Goal: Task Accomplishment & Management: Manage account settings

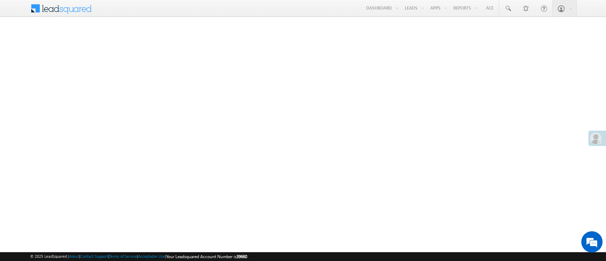
click at [0, 0] on link "Manage Leads" at bounding box center [0, 0] width 0 height 0
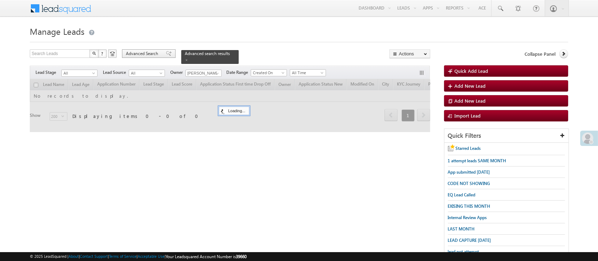
click at [156, 53] on span "Advanced Search" at bounding box center [143, 53] width 34 height 6
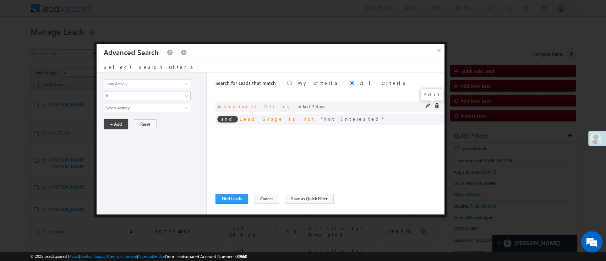
click at [426, 105] on span at bounding box center [427, 105] width 5 height 5
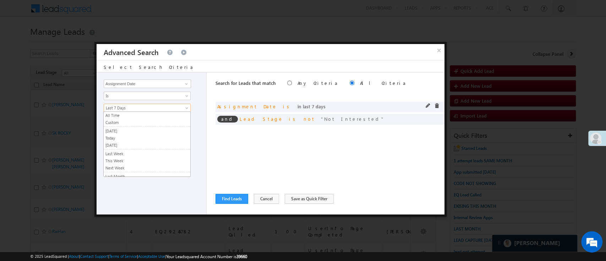
scroll to position [46, 0]
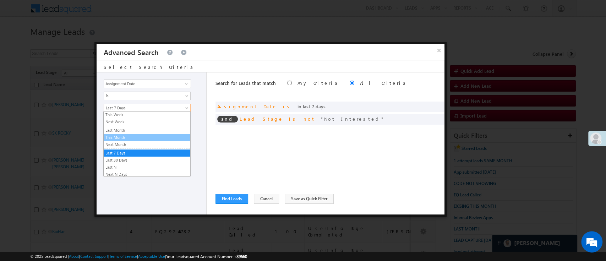
click at [161, 135] on link "This Month" at bounding box center [147, 137] width 87 height 6
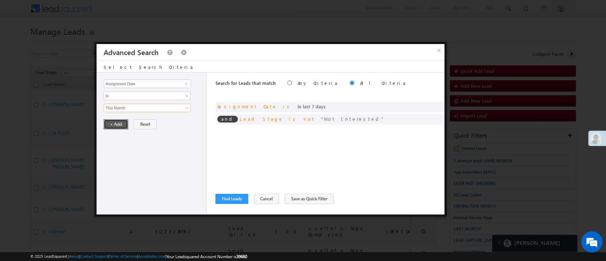
click at [119, 121] on button "+ Add" at bounding box center [116, 124] width 24 height 10
click at [185, 81] on span at bounding box center [186, 84] width 6 height 6
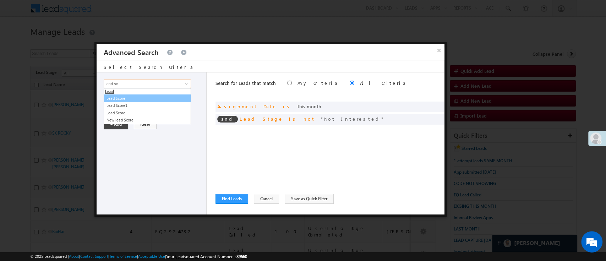
click at [161, 95] on link "Lead Score" at bounding box center [147, 98] width 87 height 8
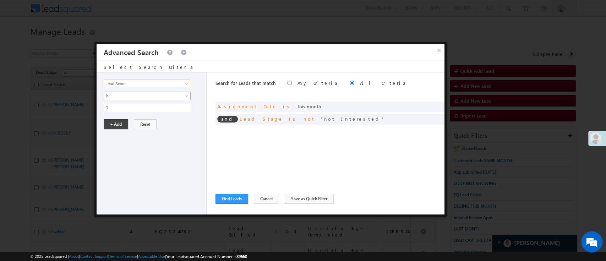
type input "Lead Score"
click at [162, 94] on span "Is" at bounding box center [142, 96] width 77 height 6
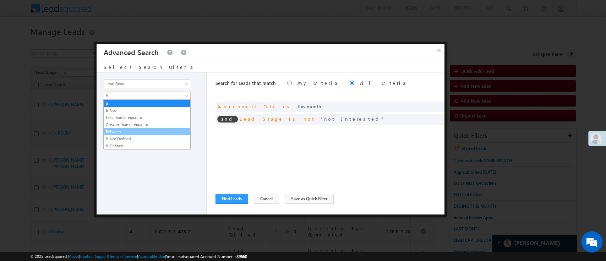
click at [148, 129] on link "Between" at bounding box center [147, 131] width 87 height 6
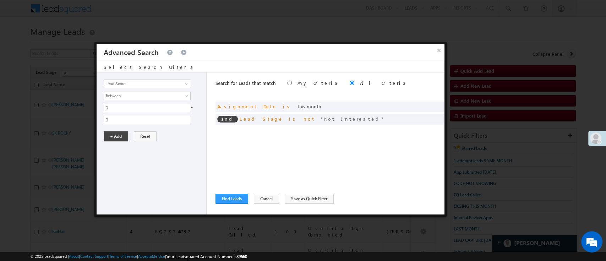
click at [147, 115] on div "0 - 0" at bounding box center [153, 114] width 99 height 21
click at [149, 110] on input "0" at bounding box center [147, 108] width 87 height 9
type input "50"
type input "100"
click at [122, 131] on button "+ Add" at bounding box center [116, 136] width 24 height 10
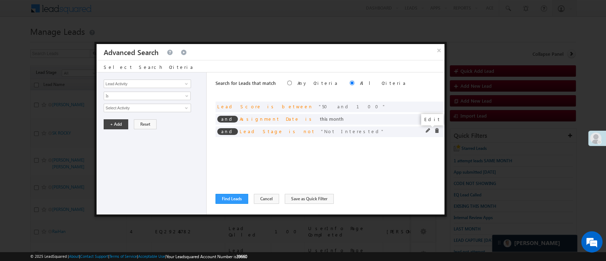
click at [428, 130] on span at bounding box center [427, 130] width 5 height 5
click at [166, 102] on div "Lead Activity Task Sales Group Prospect Id WA Last Message Timestamp 4th Day Di…" at bounding box center [152, 143] width 110 height 142
click at [165, 104] on span "Not Interested" at bounding box center [144, 108] width 81 height 8
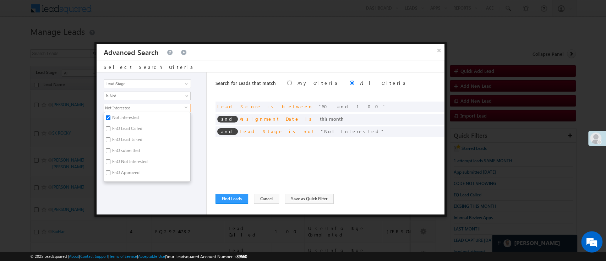
scroll to position [174, 0]
click at [133, 152] on label "Code Generated" at bounding box center [126, 154] width 45 height 11
click at [110, 152] on input "Code Generated" at bounding box center [108, 153] width 5 height 5
checkbox input "true"
click at [158, 210] on div "Lead Activity Task Sales Group Prospect Id WA Last Message Timestamp 4th Day Di…" at bounding box center [152, 143] width 110 height 142
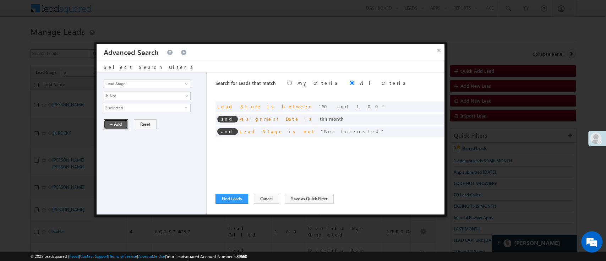
click at [114, 123] on button "+ Add" at bounding box center [116, 124] width 24 height 10
click at [239, 197] on button "Find Leads" at bounding box center [231, 199] width 33 height 10
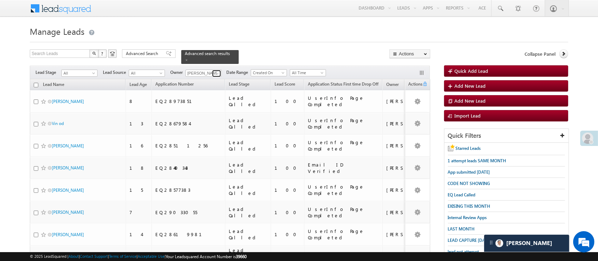
click at [215, 71] on span at bounding box center [218, 74] width 6 height 6
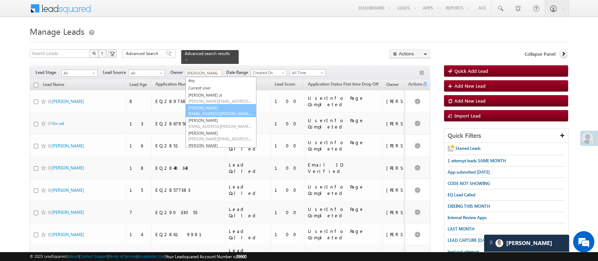
click at [209, 104] on link "Anuj Rajak Anuj.Rajak@angelbroking.com" at bounding box center [221, 110] width 71 height 13
type input "Anuj Rajak"
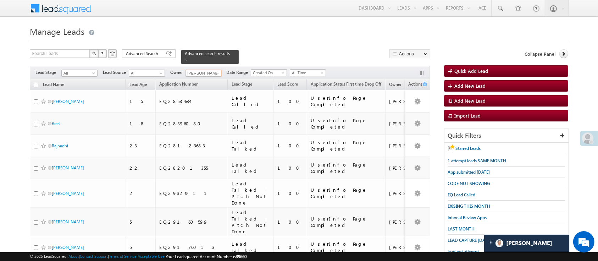
click at [37, 83] on input "checkbox" at bounding box center [36, 85] width 5 height 5
checkbox input "true"
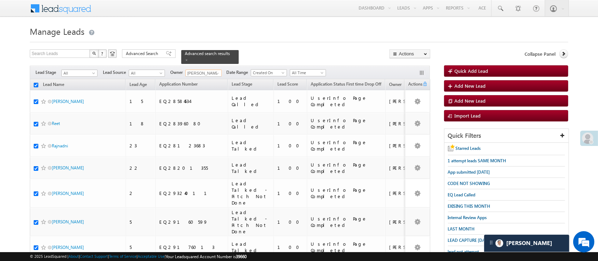
checkbox input "true"
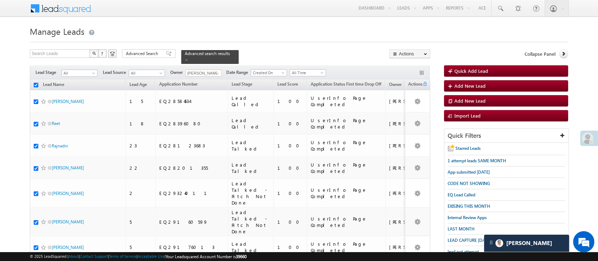
checkbox input "true"
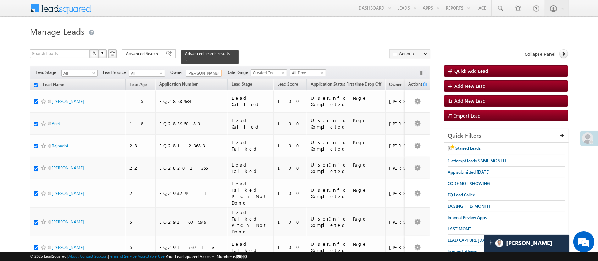
checkbox input "true"
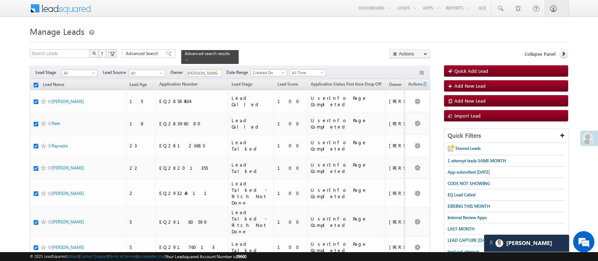
checkbox input "true"
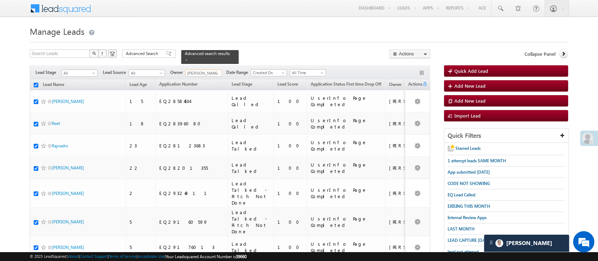
checkbox input "true"
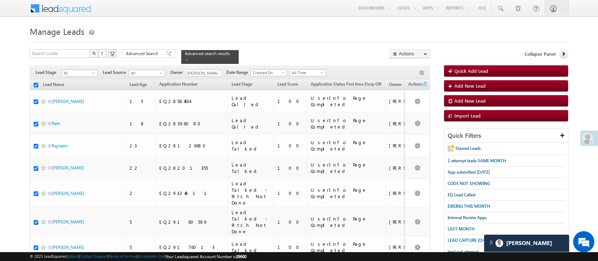
checkbox input "true"
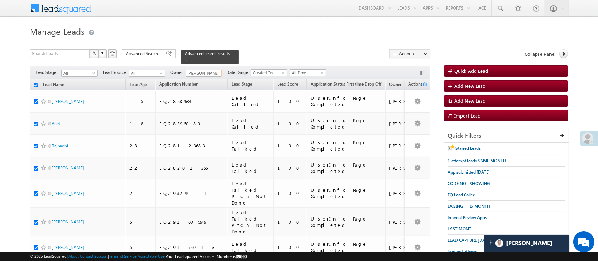
checkbox input "true"
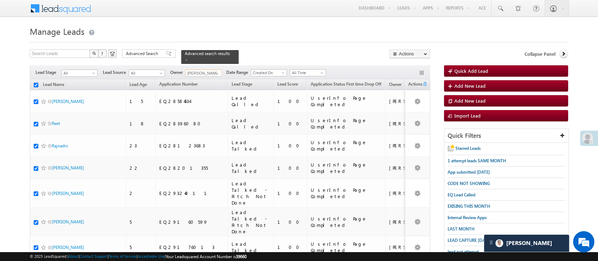
checkbox input "true"
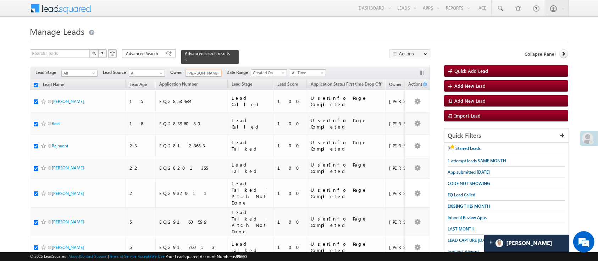
checkbox input "true"
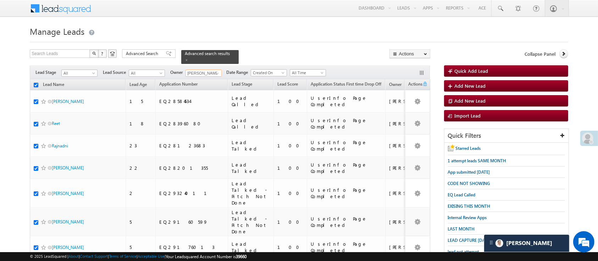
checkbox input "true"
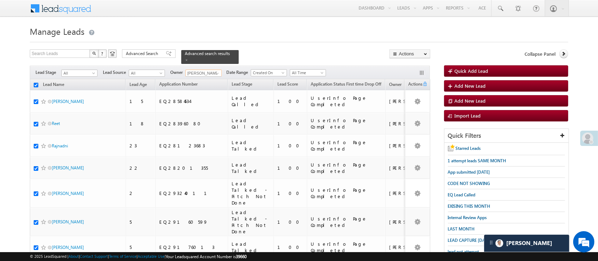
checkbox input "true"
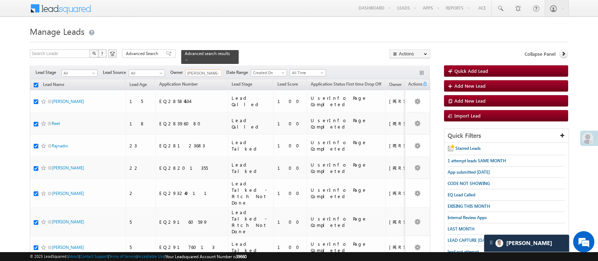
checkbox input "true"
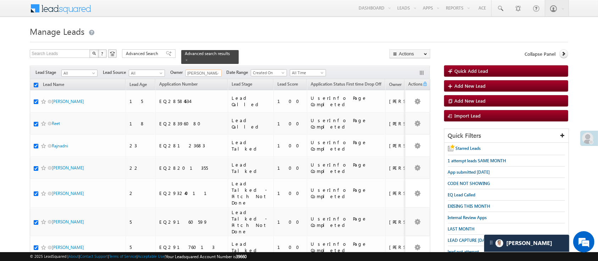
checkbox input "true"
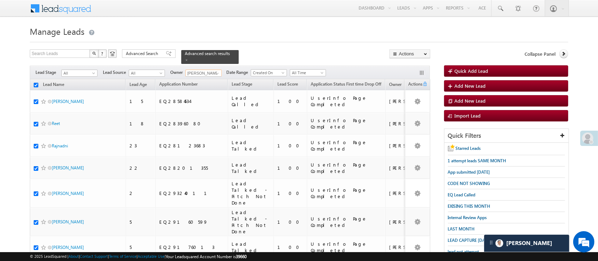
checkbox input "true"
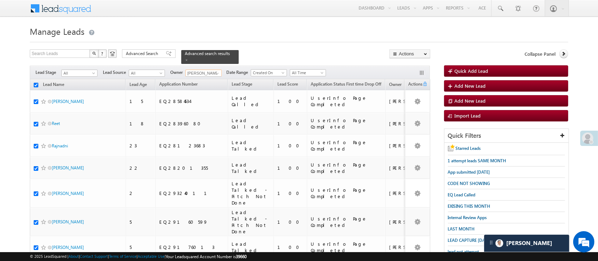
checkbox input "true"
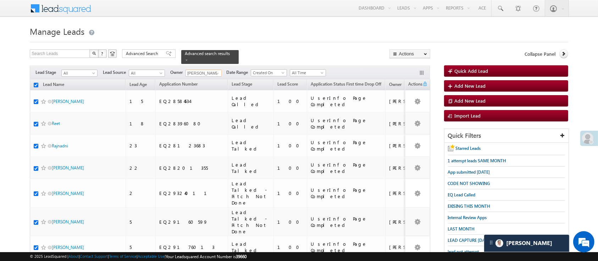
checkbox input "true"
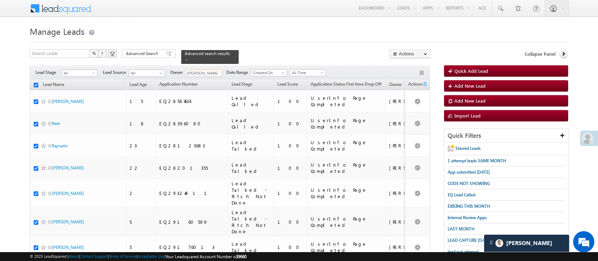
checkbox input "true"
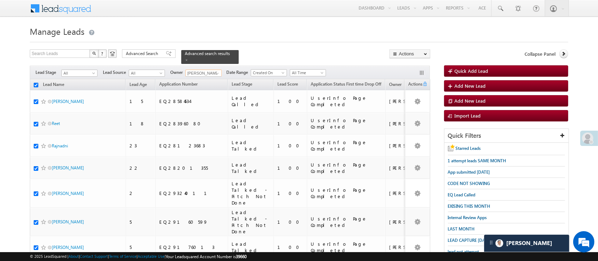
checkbox input "true"
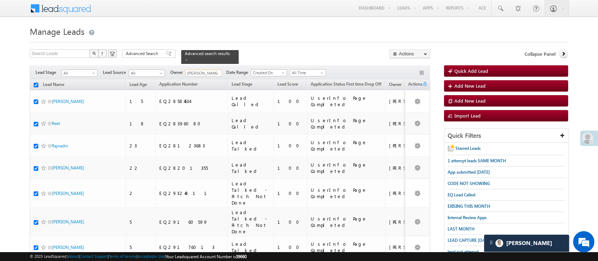
checkbox input "true"
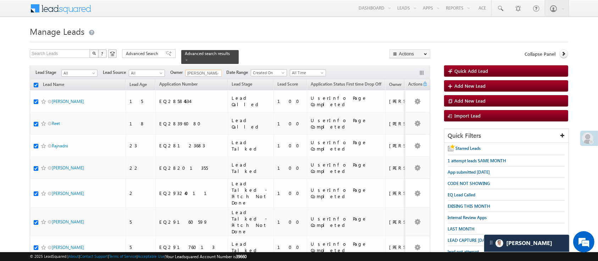
checkbox input "true"
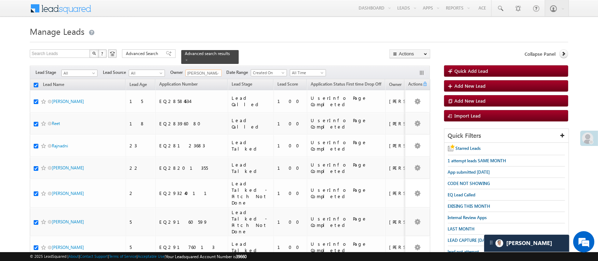
checkbox input "true"
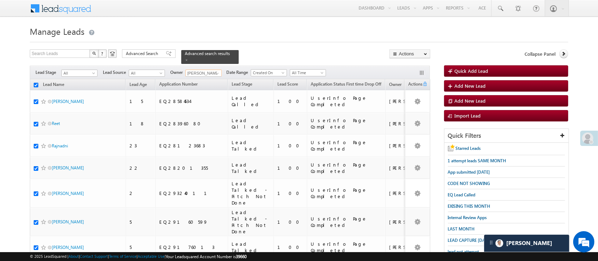
checkbox input "true"
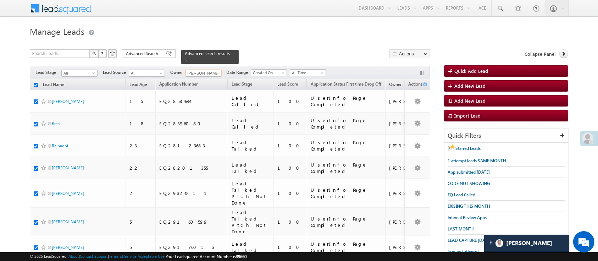
checkbox input "true"
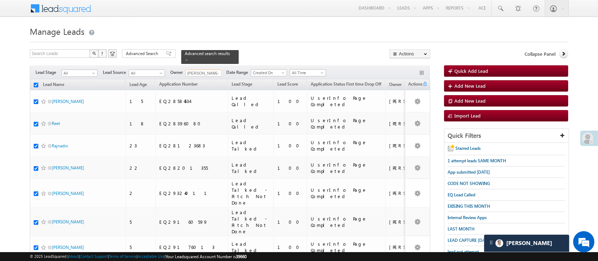
checkbox input "true"
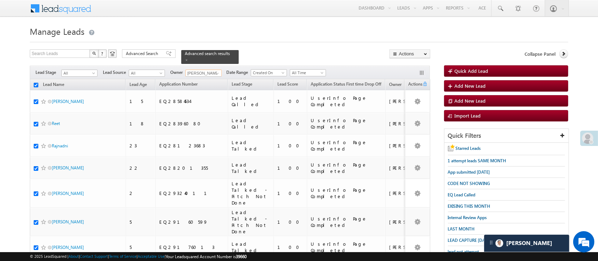
checkbox input "true"
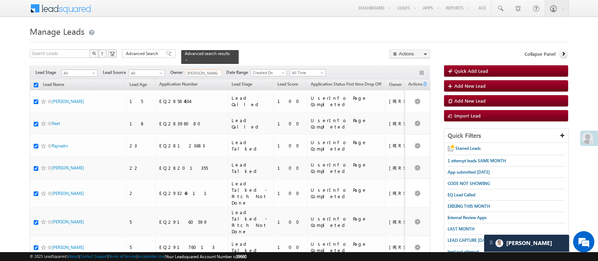
checkbox input "true"
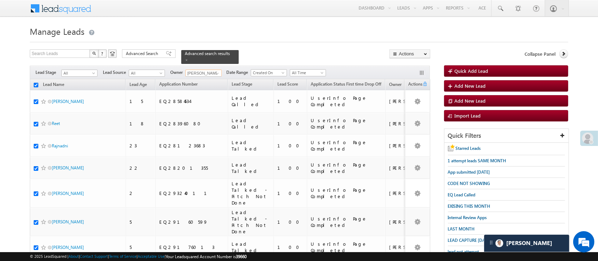
checkbox input "true"
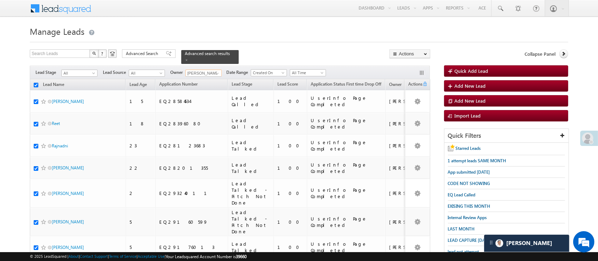
checkbox input "true"
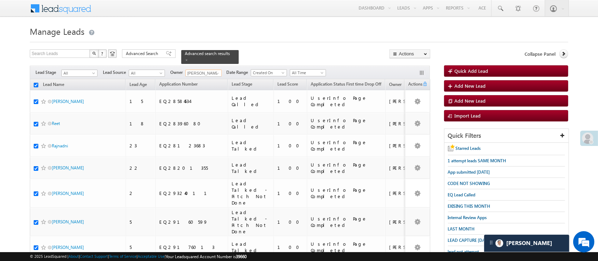
checkbox input "true"
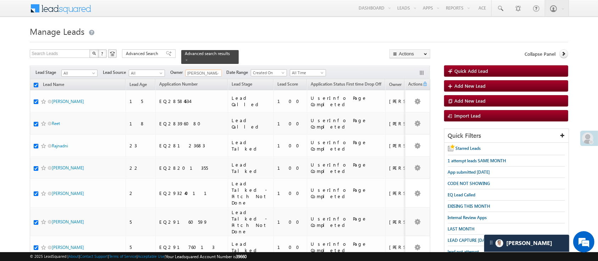
checkbox input "true"
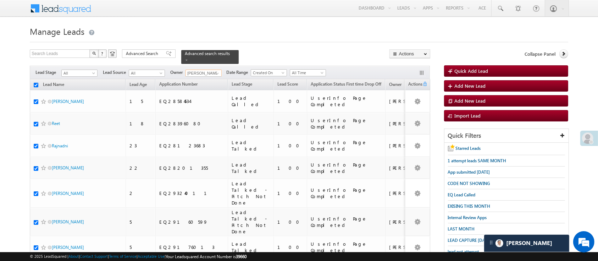
checkbox input "true"
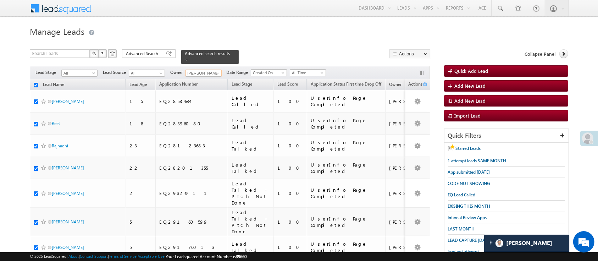
checkbox input "true"
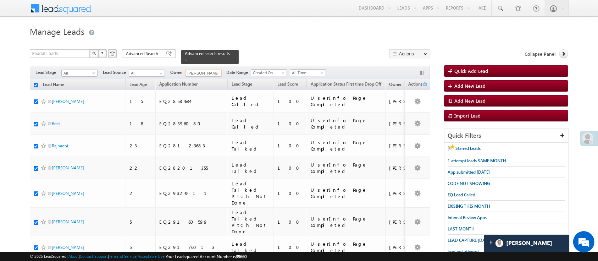
checkbox input "true"
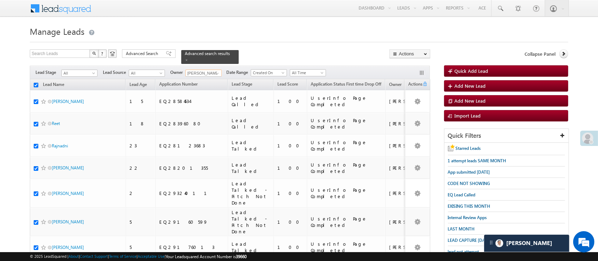
checkbox input "true"
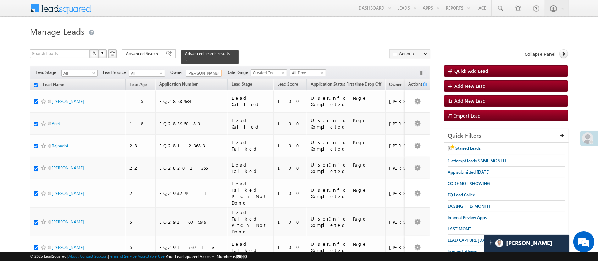
checkbox input "true"
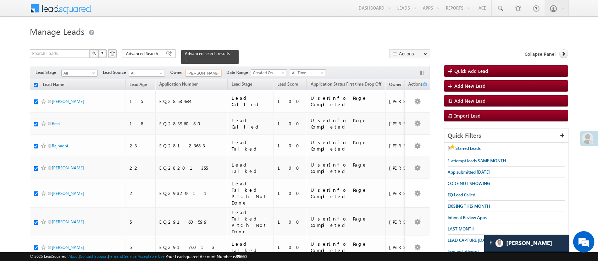
checkbox input "true"
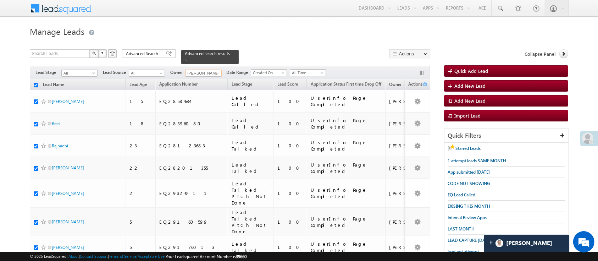
checkbox input "true"
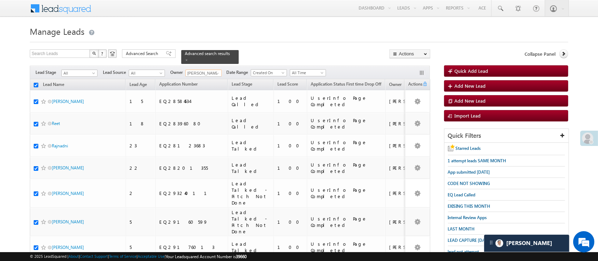
checkbox input "true"
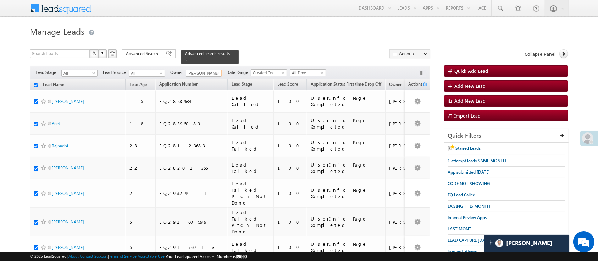
checkbox input "true"
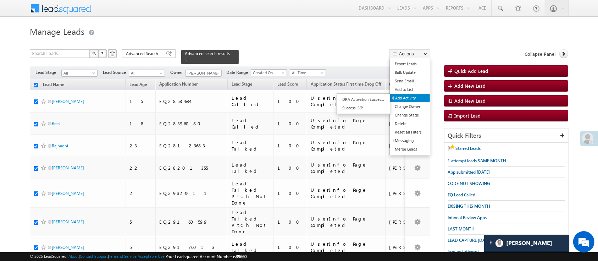
click at [412, 97] on link "Add Activity" at bounding box center [410, 98] width 40 height 9
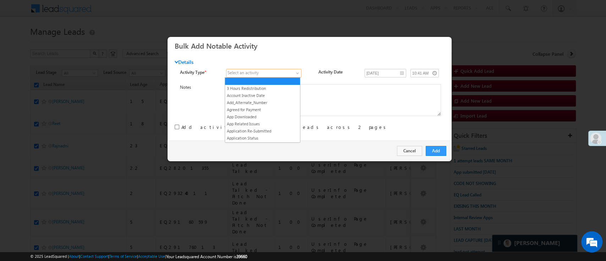
click at [296, 72] on span at bounding box center [298, 75] width 6 height 6
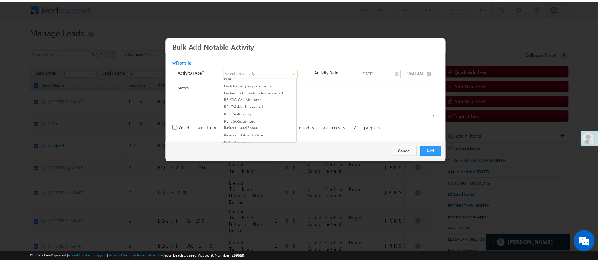
scroll to position [909, 0]
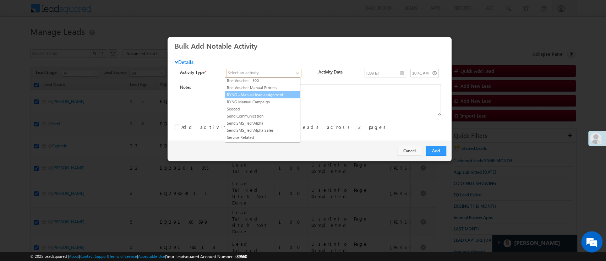
click at [274, 98] on link "RYNG - Manual lead assignment" at bounding box center [262, 94] width 75 height 6
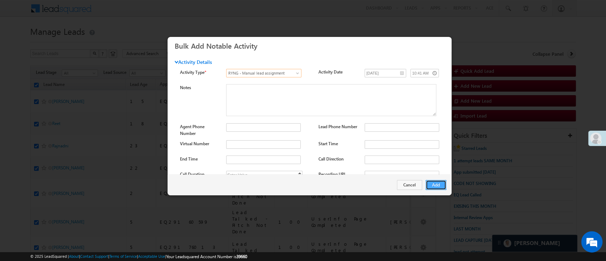
click at [433, 185] on button "Add" at bounding box center [435, 185] width 21 height 10
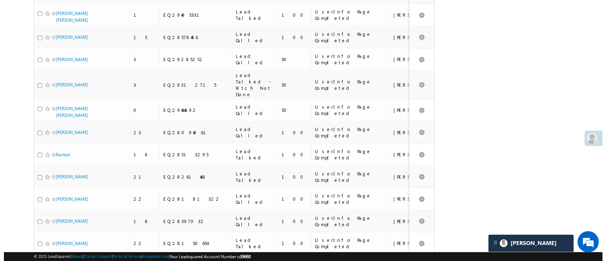
scroll to position [0, 0]
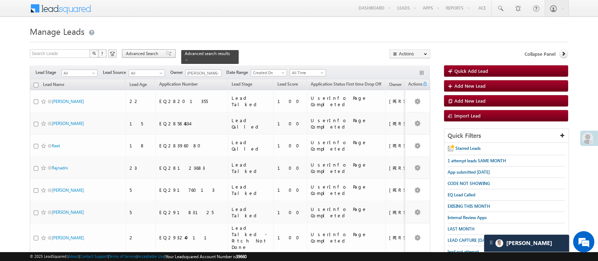
click at [152, 53] on span "Advanced Search" at bounding box center [143, 53] width 34 height 6
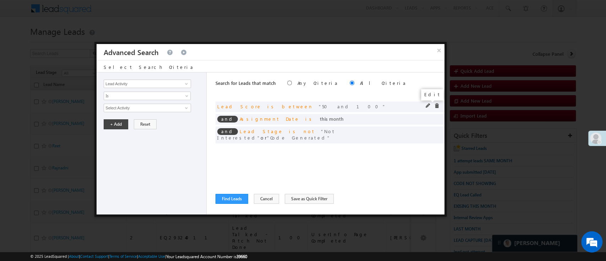
click at [426, 105] on span at bounding box center [427, 105] width 5 height 5
click at [145, 97] on span "Between" at bounding box center [142, 96] width 77 height 6
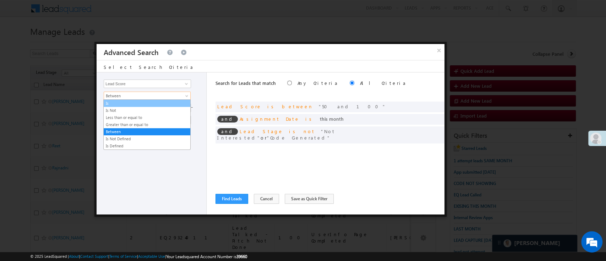
click at [140, 103] on link "Is" at bounding box center [147, 103] width 87 height 6
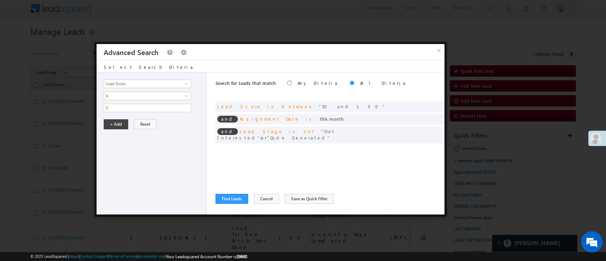
click at [140, 103] on div "Lead Activity Task Sales Group Prospect Id WA Last Message Timestamp 4th Day Di…" at bounding box center [152, 143] width 110 height 142
click at [139, 107] on input "0" at bounding box center [147, 108] width 87 height 9
click at [116, 123] on button "+ Add" at bounding box center [116, 124] width 24 height 10
click at [110, 122] on button "+ Add" at bounding box center [116, 124] width 24 height 10
click at [230, 199] on button "Find Leads" at bounding box center [231, 199] width 33 height 10
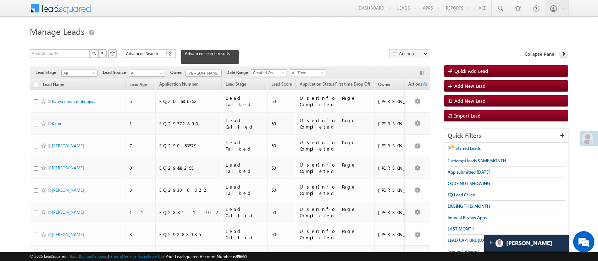
click at [37, 83] on input "checkbox" at bounding box center [36, 85] width 5 height 5
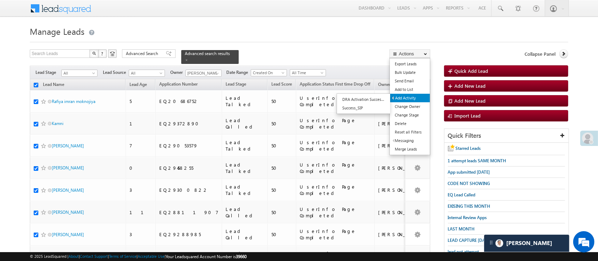
click at [412, 95] on link "Add Activity" at bounding box center [410, 98] width 40 height 9
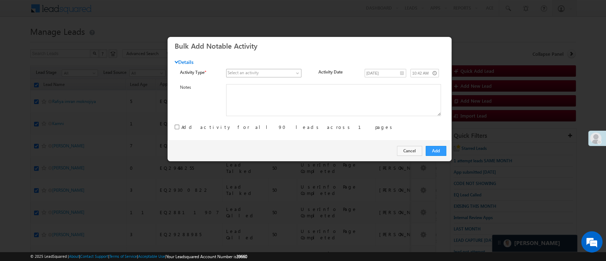
click at [286, 71] on span at bounding box center [259, 73] width 67 height 6
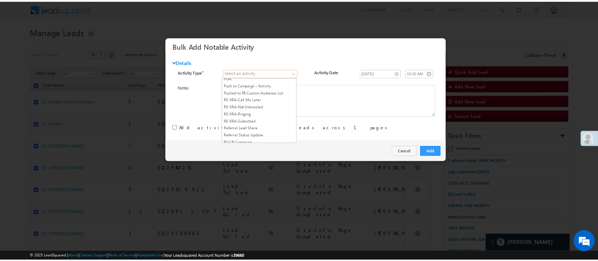
scroll to position [909, 0]
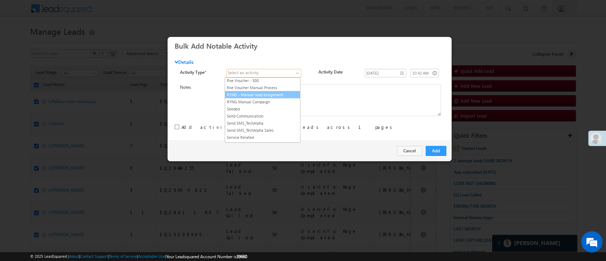
click at [279, 98] on link "RYNG - Manual lead assignment" at bounding box center [262, 94] width 75 height 6
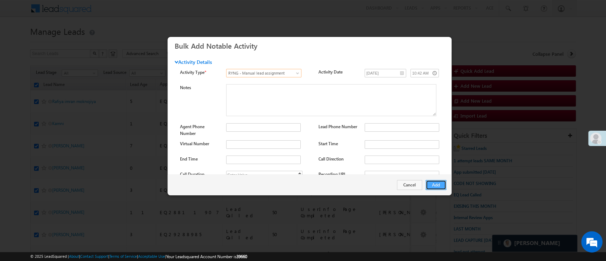
click at [439, 186] on button "Add" at bounding box center [435, 185] width 21 height 10
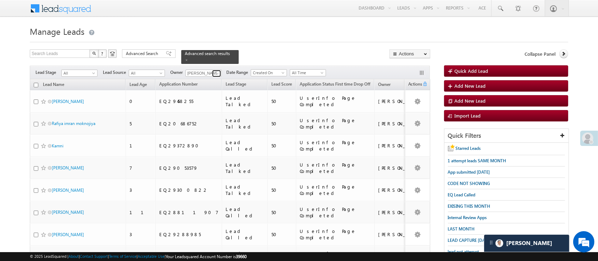
click at [215, 71] on span at bounding box center [218, 74] width 6 height 6
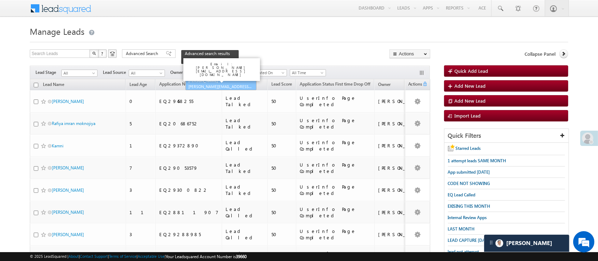
click at [210, 77] on link "Lavisha Gautam Lavisha.Gautam@angelbroking.com" at bounding box center [221, 83] width 71 height 13
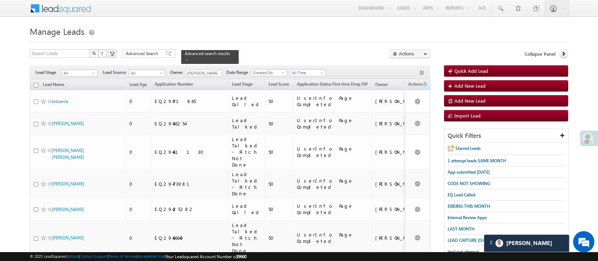
click at [36, 83] on input "checkbox" at bounding box center [36, 85] width 5 height 5
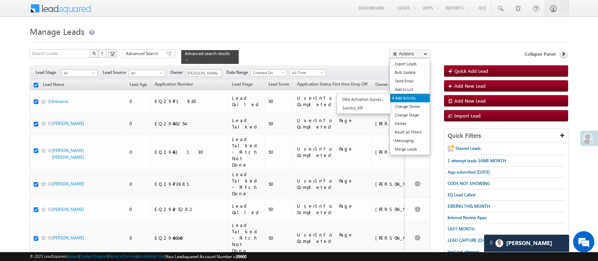
click at [419, 98] on link "Add Activity" at bounding box center [410, 98] width 40 height 9
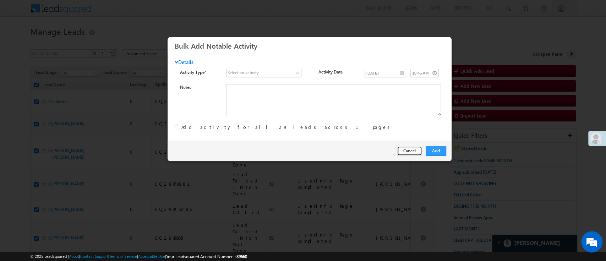
click at [409, 146] on button "Cancel" at bounding box center [409, 151] width 25 height 10
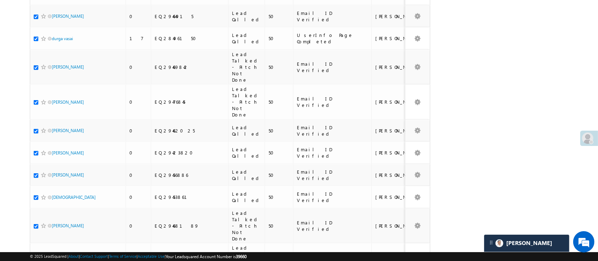
scroll to position [0, 0]
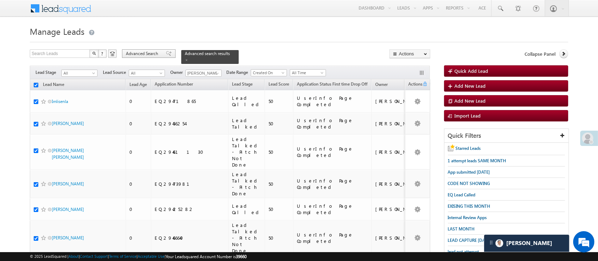
click at [141, 54] on span "Advanced Search" at bounding box center [143, 53] width 34 height 6
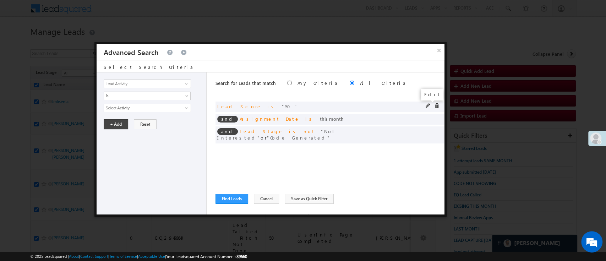
click at [429, 103] on span at bounding box center [427, 105] width 5 height 5
click at [142, 96] on span "Is" at bounding box center [142, 96] width 77 height 6
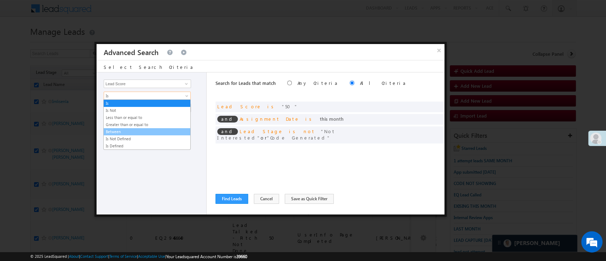
click at [131, 130] on link "Between" at bounding box center [147, 131] width 87 height 6
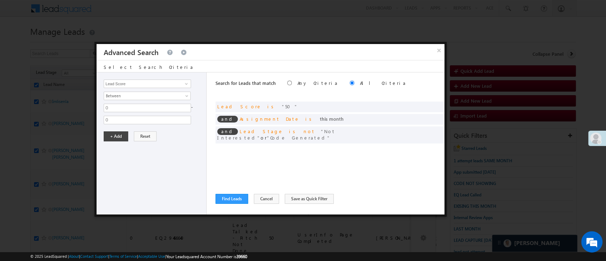
click at [131, 111] on div "0 - 0" at bounding box center [153, 114] width 99 height 21
drag, startPoint x: 130, startPoint y: 105, endPoint x: 78, endPoint y: 106, distance: 51.8
click at [115, 132] on button "+ Add" at bounding box center [116, 136] width 24 height 10
click at [246, 202] on button "Find Leads" at bounding box center [231, 199] width 33 height 10
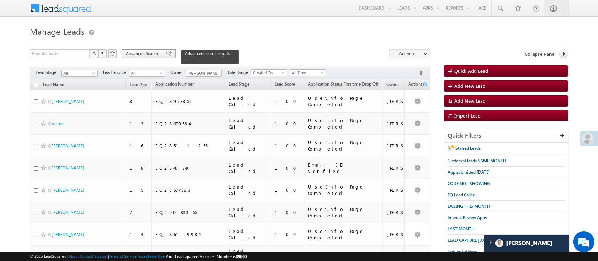
click at [140, 52] on span "Advanced Search" at bounding box center [143, 53] width 34 height 6
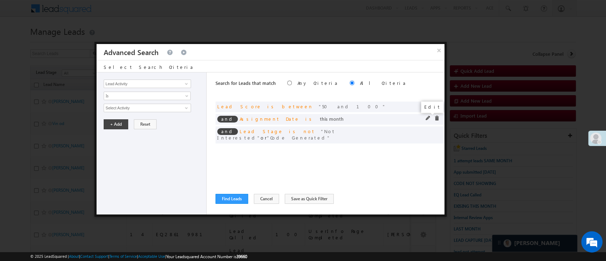
click at [425, 116] on span at bounding box center [427, 118] width 5 height 5
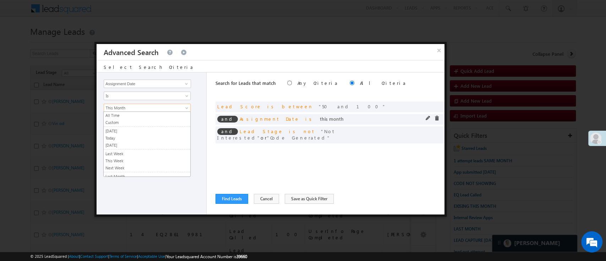
click at [182, 104] on link "This Month" at bounding box center [147, 108] width 87 height 9
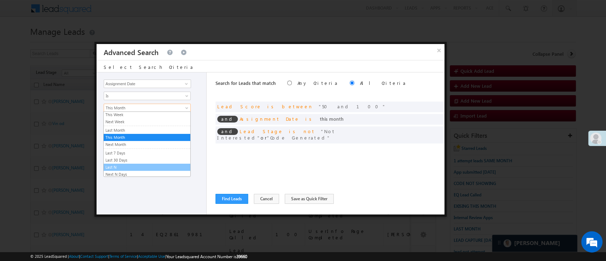
click at [171, 167] on link "Last N" at bounding box center [147, 167] width 87 height 6
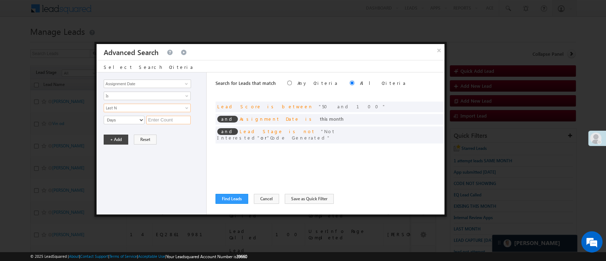
click at [171, 120] on input "text" at bounding box center [168, 120] width 44 height 9
click at [119, 136] on button "+ Add" at bounding box center [116, 139] width 24 height 10
click at [236, 200] on button "Find Leads" at bounding box center [231, 199] width 33 height 10
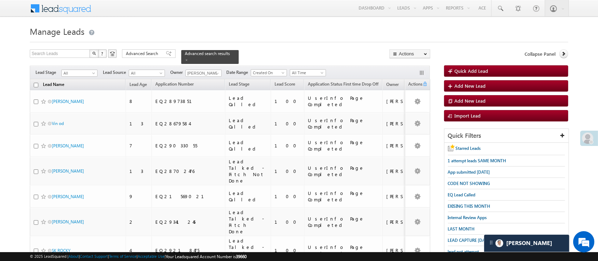
click at [40, 81] on link "Lead Name" at bounding box center [53, 85] width 28 height 9
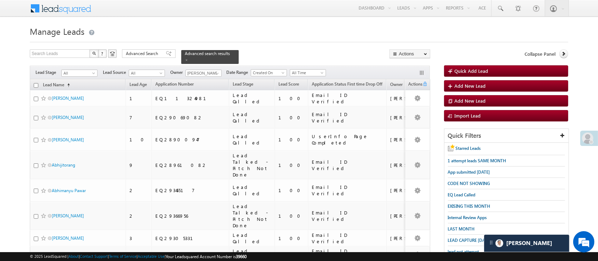
click at [36, 83] on input "checkbox" at bounding box center [36, 85] width 5 height 5
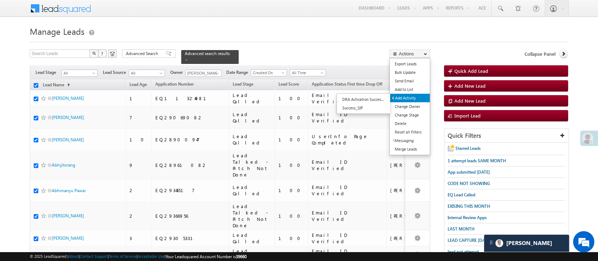
click at [411, 99] on link "Add Activity" at bounding box center [410, 98] width 40 height 9
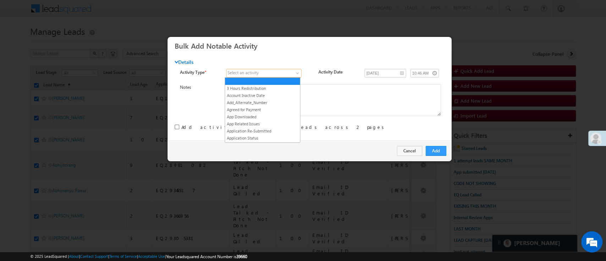
click at [282, 71] on span at bounding box center [259, 73] width 67 height 6
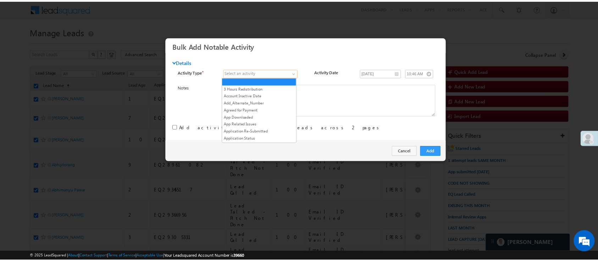
scroll to position [909, 0]
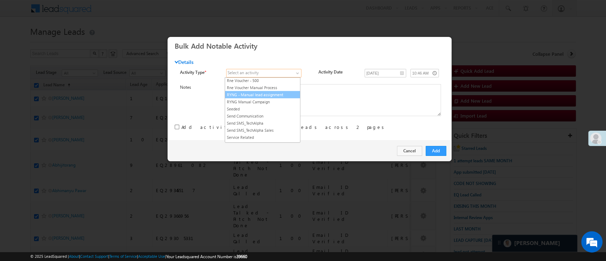
click at [277, 98] on link "RYNG - Manual lead assignment" at bounding box center [262, 94] width 75 height 6
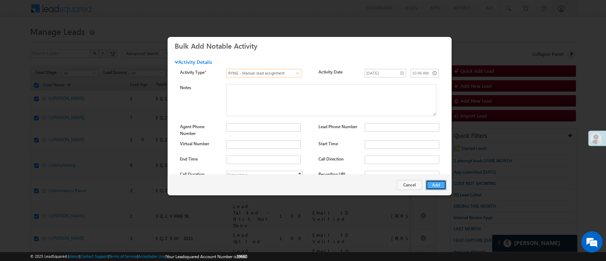
click at [437, 183] on button "Add" at bounding box center [435, 185] width 21 height 10
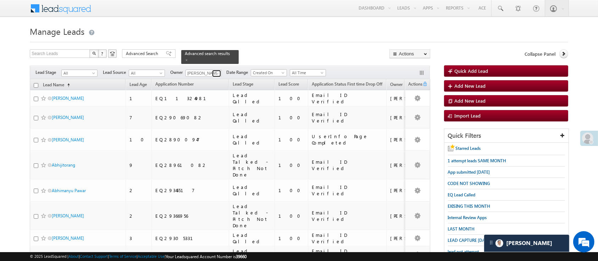
click at [216, 71] on span at bounding box center [218, 74] width 6 height 6
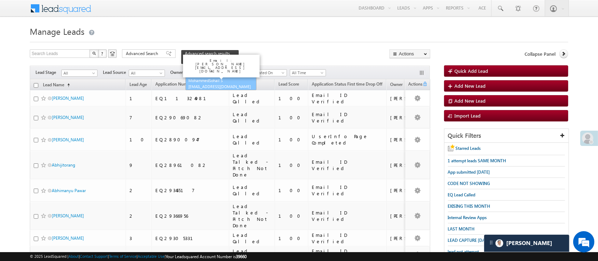
click at [219, 78] on link "MohammedSohail S MohammedSohail.S@angelbroking.com" at bounding box center [221, 83] width 71 height 13
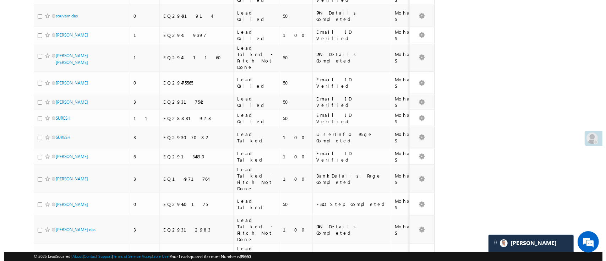
scroll to position [0, 0]
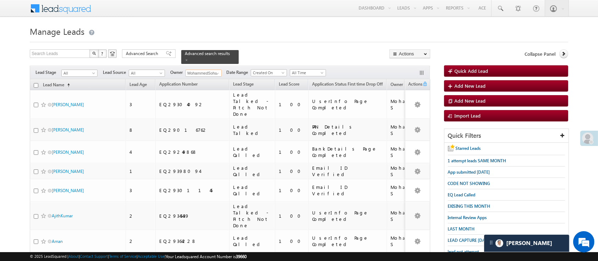
click at [35, 83] on input "checkbox" at bounding box center [36, 85] width 5 height 5
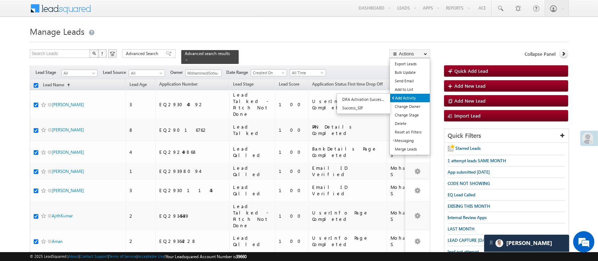
click at [415, 95] on link "Add Activity" at bounding box center [410, 98] width 40 height 9
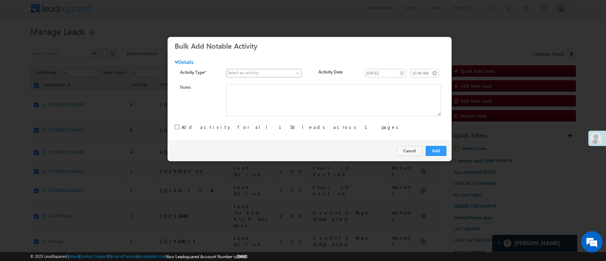
click at [290, 71] on span at bounding box center [259, 73] width 67 height 6
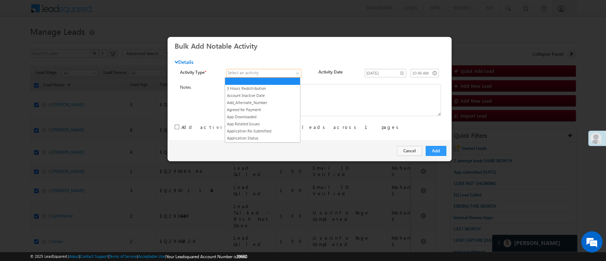
scroll to position [287, 0]
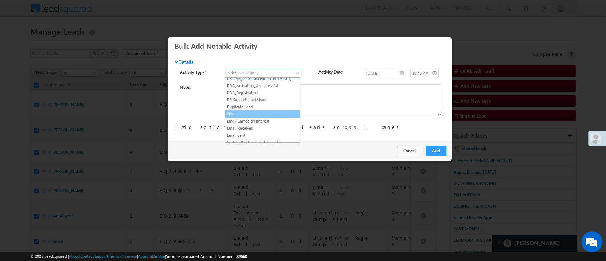
click at [290, 72] on span at bounding box center [259, 73] width 67 height 6
click at [290, 71] on span at bounding box center [259, 73] width 67 height 6
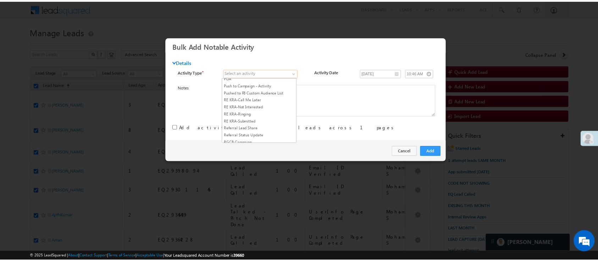
scroll to position [909, 0]
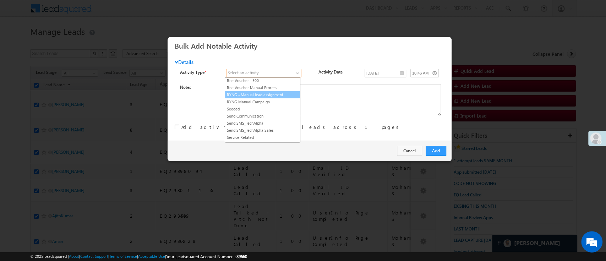
click at [273, 98] on link "RYNG - Manual lead assignment" at bounding box center [262, 94] width 75 height 6
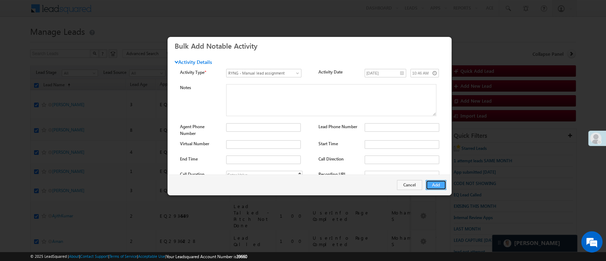
click at [440, 186] on button "Add" at bounding box center [435, 185] width 21 height 10
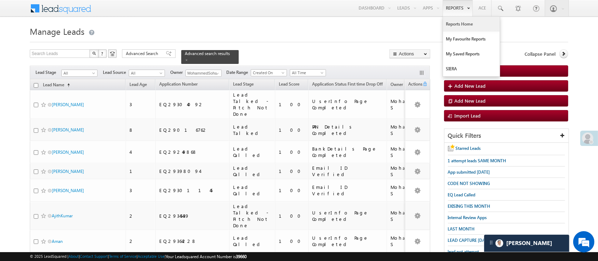
click at [451, 26] on link "Reports Home" at bounding box center [471, 24] width 57 height 15
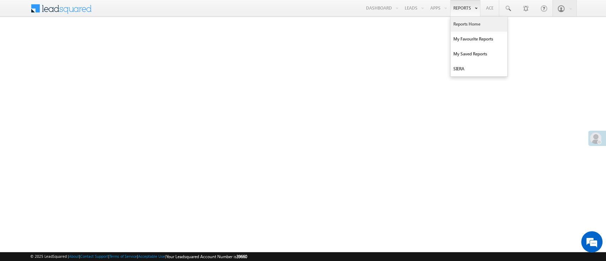
click at [466, 26] on link "Reports Home" at bounding box center [478, 24] width 57 height 15
click at [463, 21] on link "Reports Home" at bounding box center [478, 24] width 57 height 15
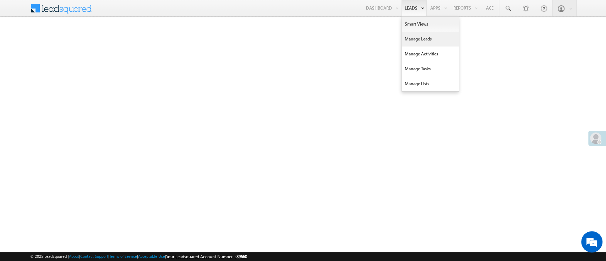
click at [411, 35] on link "Manage Leads" at bounding box center [430, 39] width 57 height 15
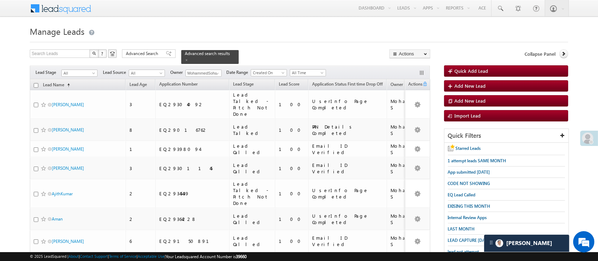
click at [34, 83] on input "checkbox" at bounding box center [36, 85] width 5 height 5
checkbox input "true"
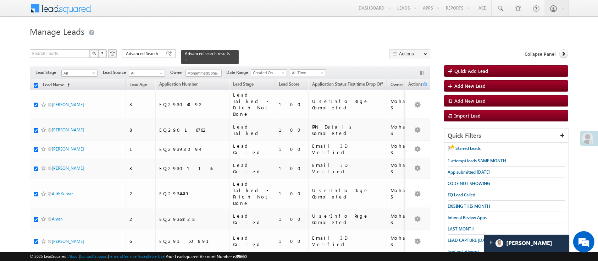
checkbox input "true"
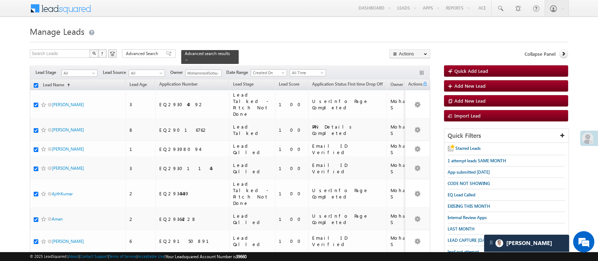
checkbox input "true"
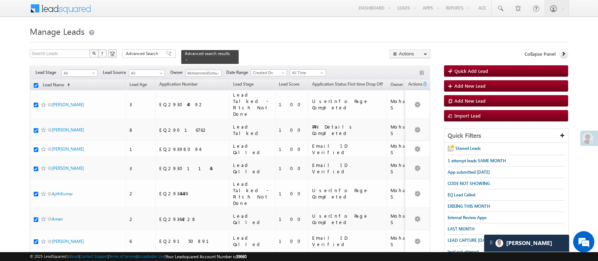
checkbox input "true"
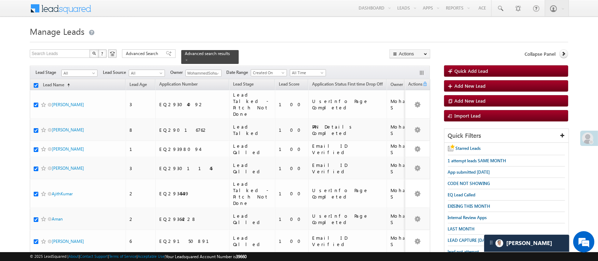
checkbox input "true"
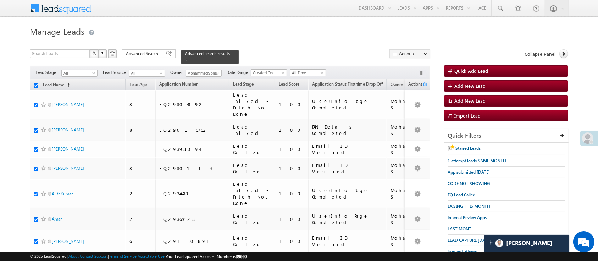
checkbox input "true"
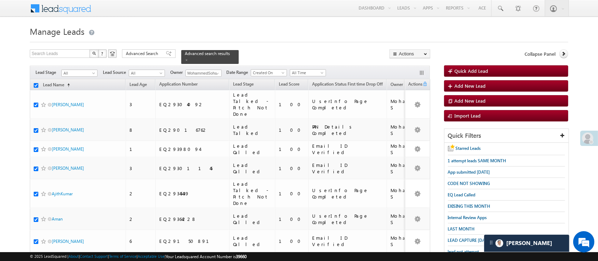
checkbox input "true"
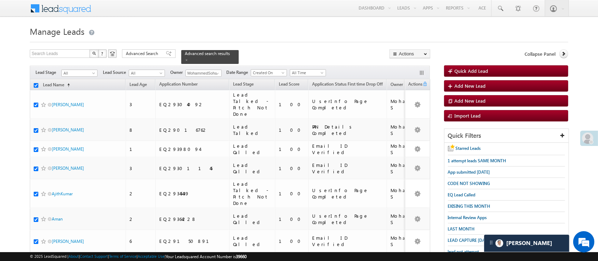
checkbox input "true"
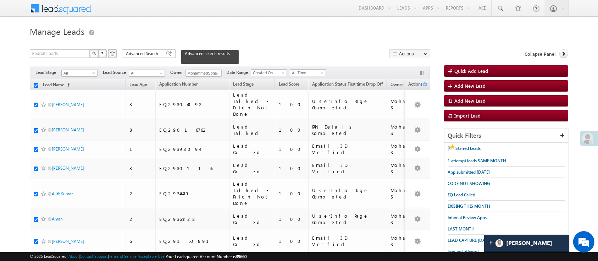
checkbox input "true"
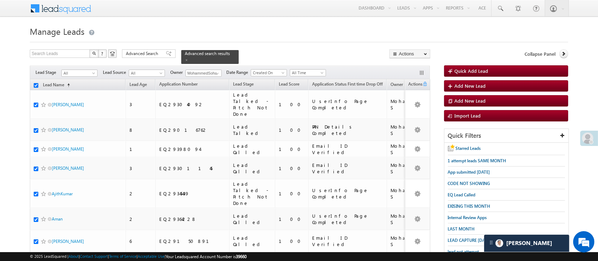
checkbox input "true"
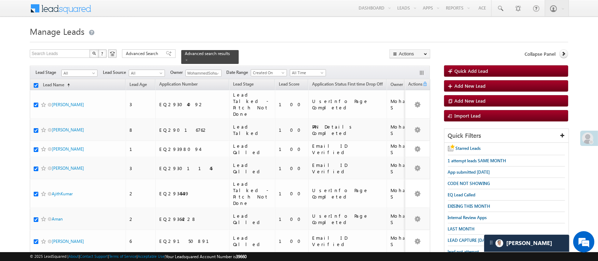
checkbox input "true"
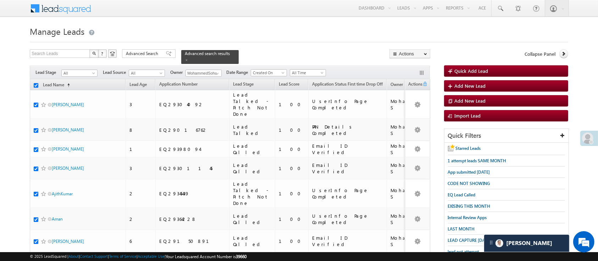
checkbox input "true"
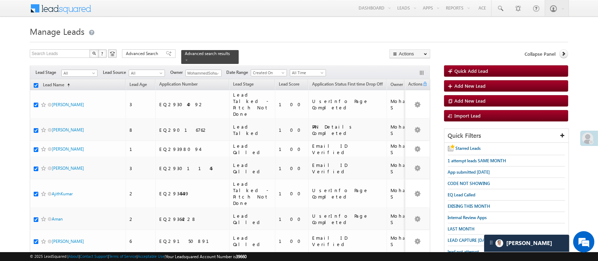
checkbox input "true"
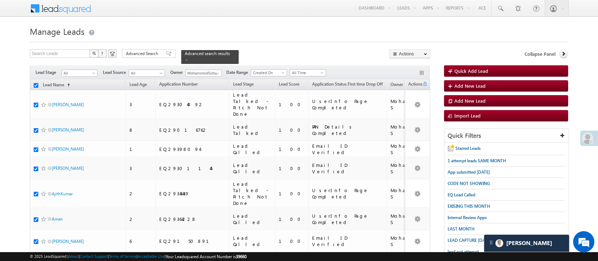
checkbox input "true"
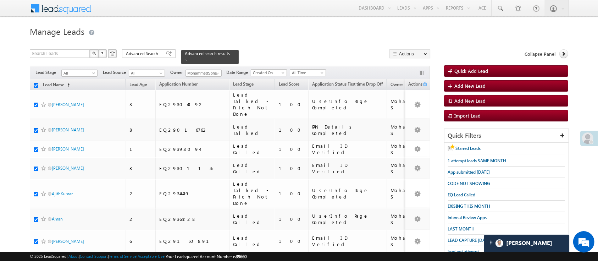
checkbox input "true"
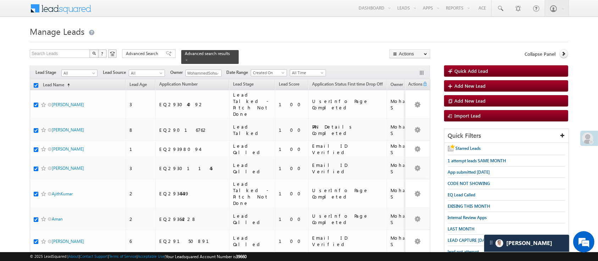
checkbox input "true"
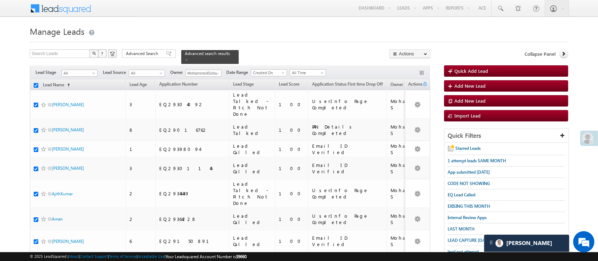
checkbox input "true"
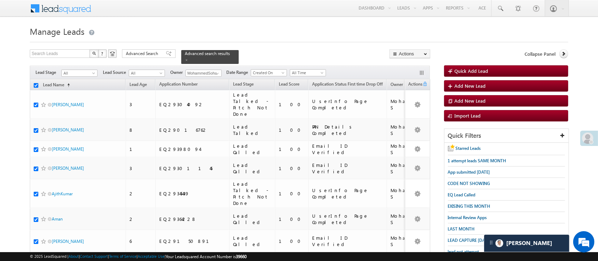
checkbox input "true"
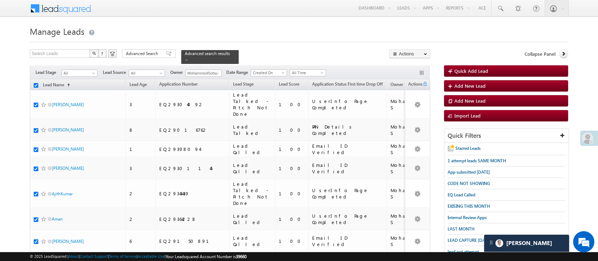
checkbox input "true"
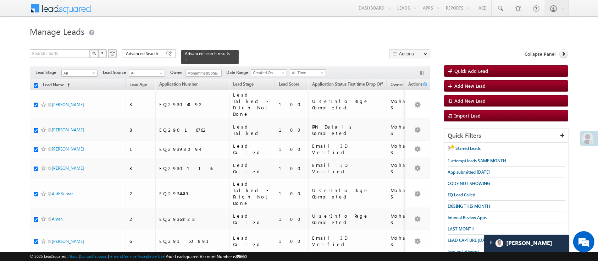
checkbox input "true"
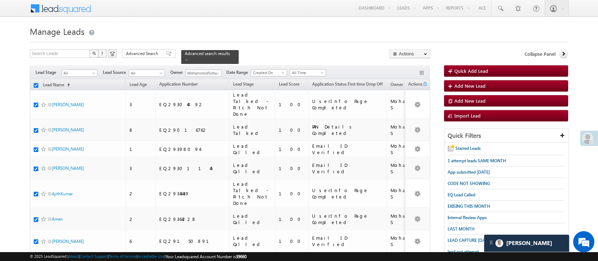
checkbox input "true"
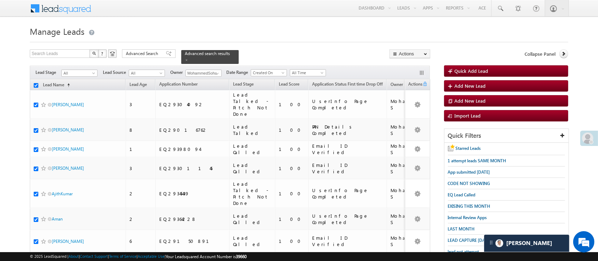
checkbox input "true"
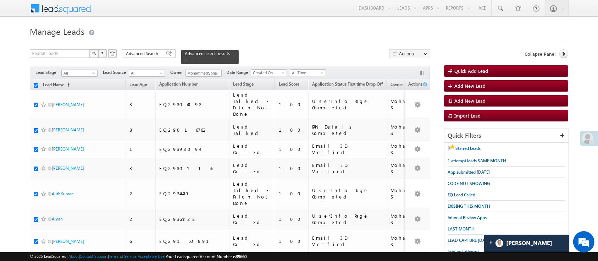
checkbox input "true"
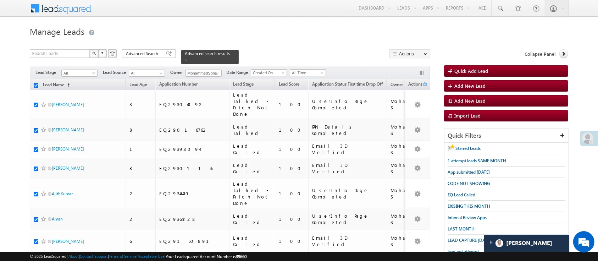
checkbox input "true"
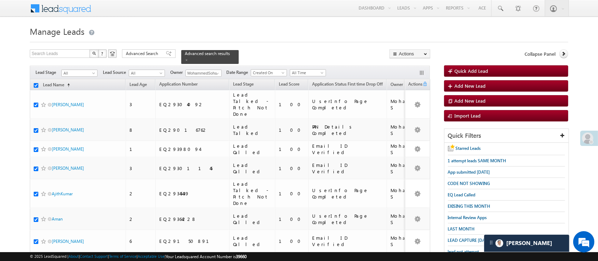
checkbox input "true"
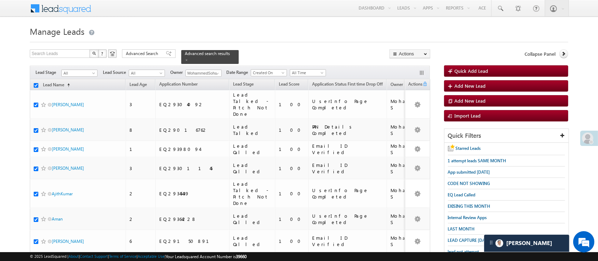
checkbox input "true"
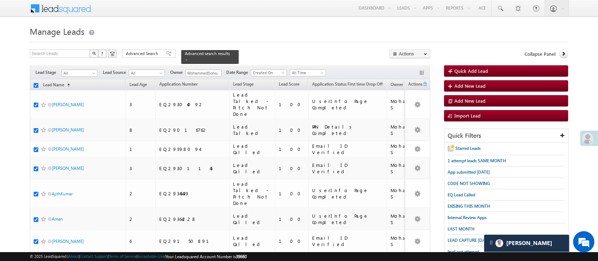
checkbox input "true"
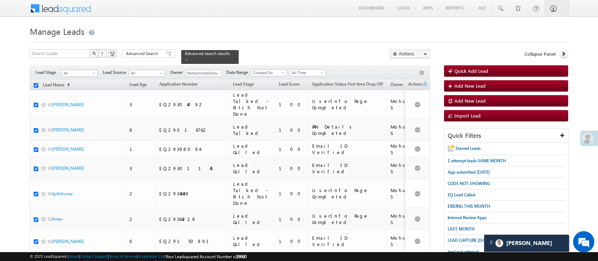
checkbox input "true"
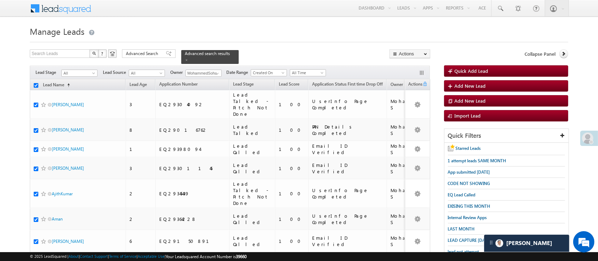
checkbox input "true"
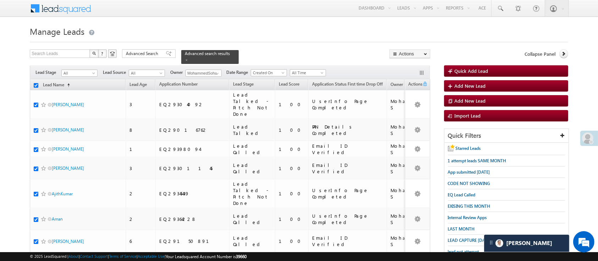
checkbox input "true"
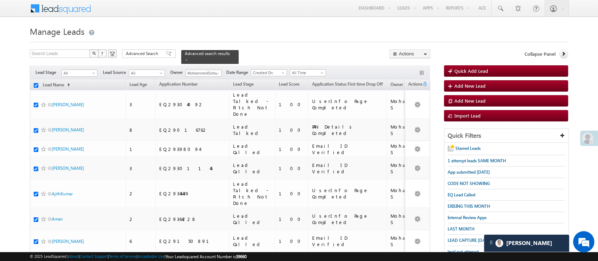
checkbox input "true"
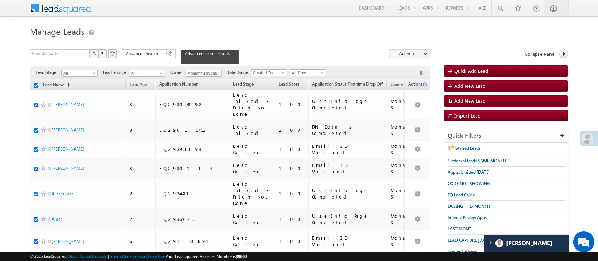
checkbox input "true"
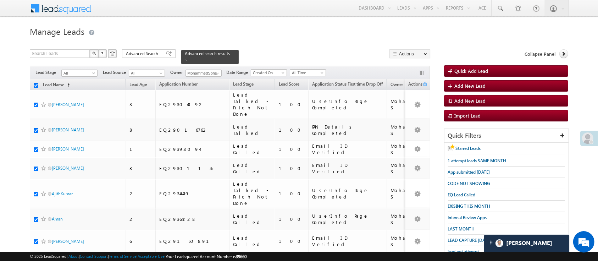
checkbox input "true"
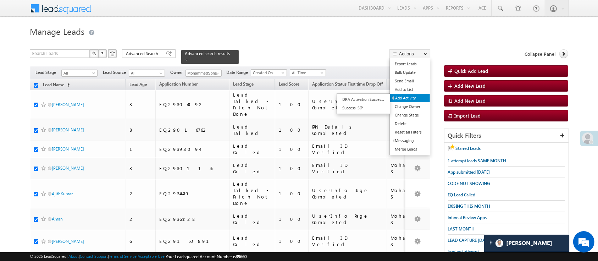
click at [419, 100] on link "Add Activity" at bounding box center [410, 98] width 40 height 9
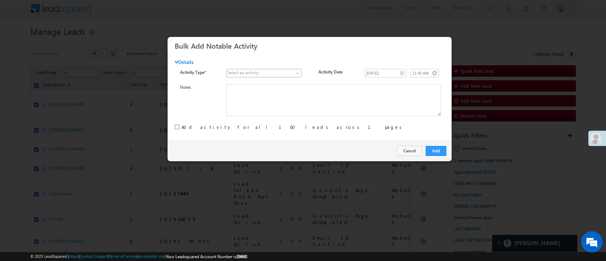
click at [289, 70] on span at bounding box center [259, 73] width 67 height 6
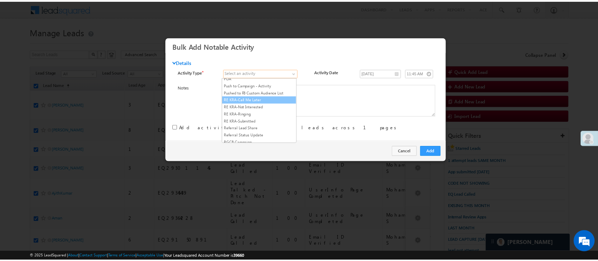
scroll to position [909, 0]
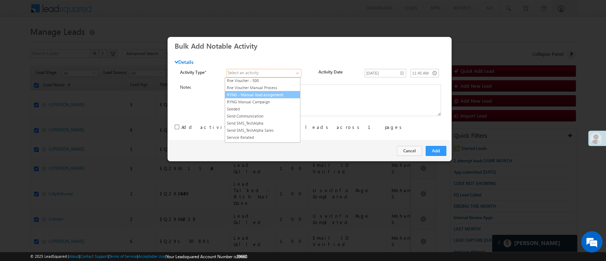
click at [278, 98] on link "RYNG - Manual lead assignment" at bounding box center [262, 94] width 75 height 6
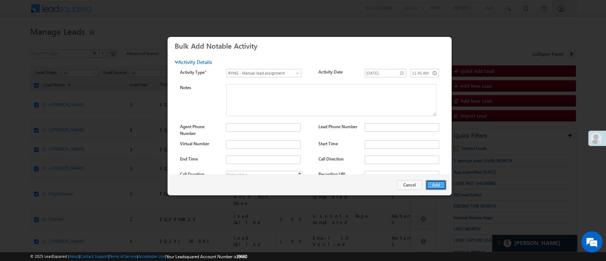
click at [434, 186] on button "Add" at bounding box center [435, 185] width 21 height 10
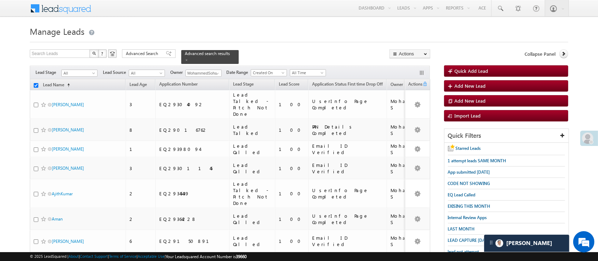
checkbox input "false"
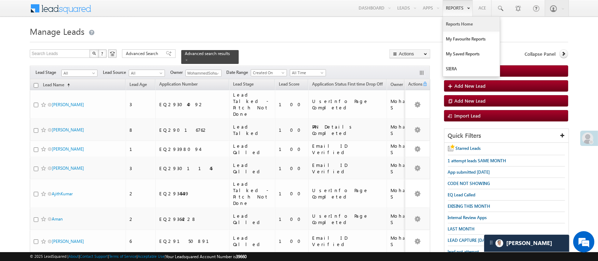
click at [456, 22] on link "Reports Home" at bounding box center [471, 24] width 57 height 15
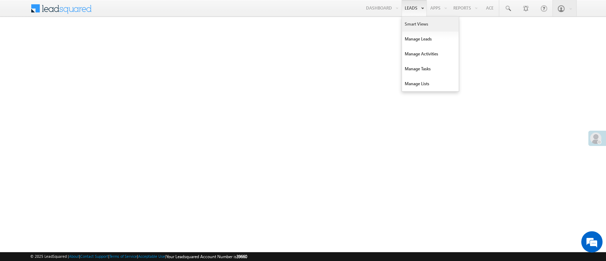
click at [406, 21] on link "Smart Views" at bounding box center [430, 24] width 57 height 15
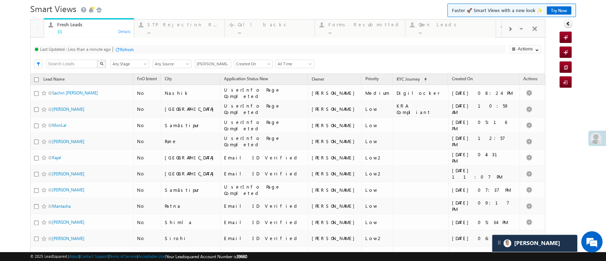
scroll to position [144, 0]
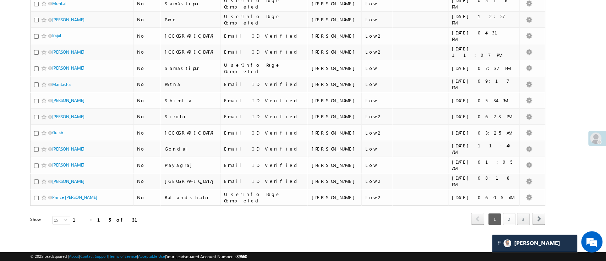
click at [502, 213] on link "2" at bounding box center [508, 219] width 13 height 12
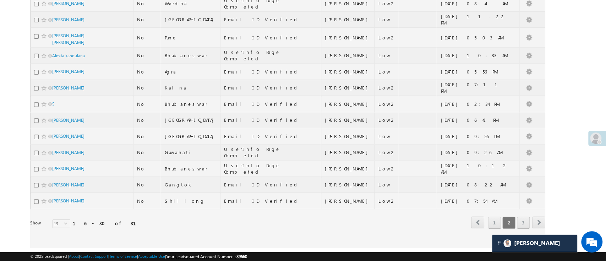
click at [518, 221] on div at bounding box center [287, 72] width 514 height 351
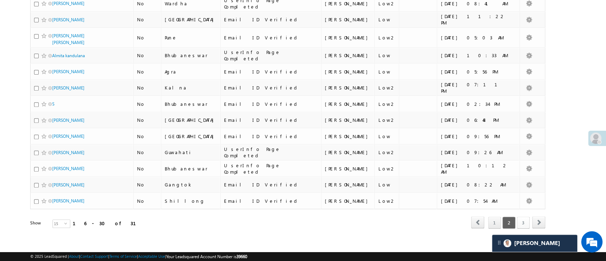
click at [518, 220] on link "3" at bounding box center [523, 222] width 13 height 12
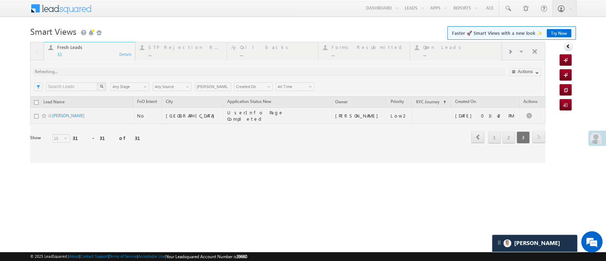
scroll to position [0, 0]
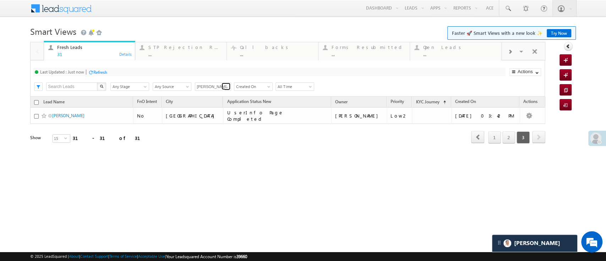
click at [222, 86] on link at bounding box center [225, 86] width 9 height 7
click at [218, 91] on link "Any Owner" at bounding box center [213, 95] width 37 height 8
type input "Any Owner"
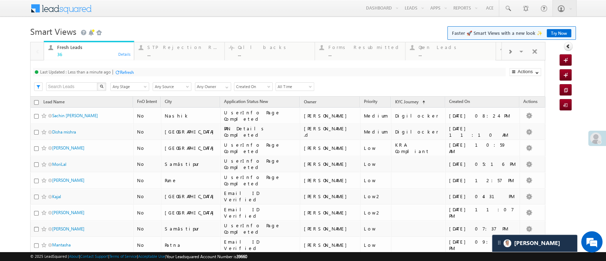
click at [125, 72] on div "Refresh" at bounding box center [127, 72] width 14 height 5
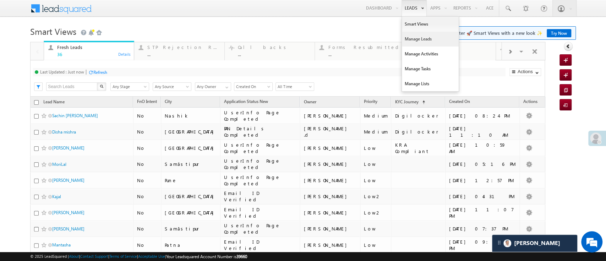
click at [414, 37] on link "Manage Leads" at bounding box center [430, 39] width 57 height 15
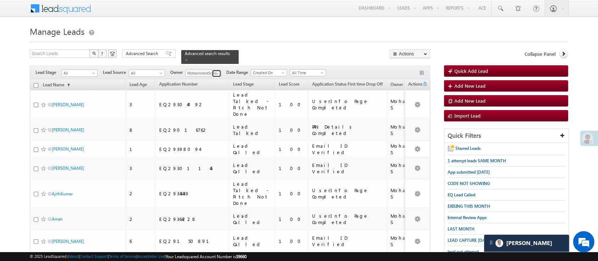
click at [216, 71] on span at bounding box center [218, 74] width 6 height 6
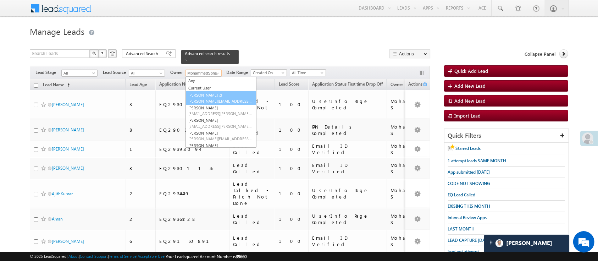
click at [209, 98] on span "[PERSON_NAME][EMAIL_ADDRESS][DOMAIN_NAME]" at bounding box center [220, 100] width 64 height 5
type input "[PERSON_NAME] .d"
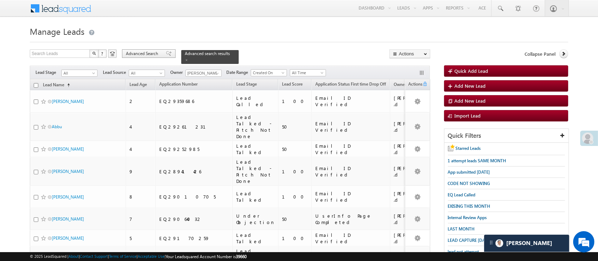
click at [146, 52] on span "Advanced Search" at bounding box center [143, 53] width 34 height 6
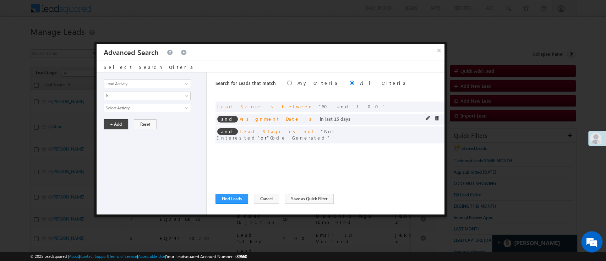
click at [424, 118] on div "and Assignment Date is in last 15 days" at bounding box center [329, 119] width 229 height 11
click at [427, 118] on span at bounding box center [427, 118] width 5 height 5
click at [426, 116] on span at bounding box center [427, 118] width 5 height 5
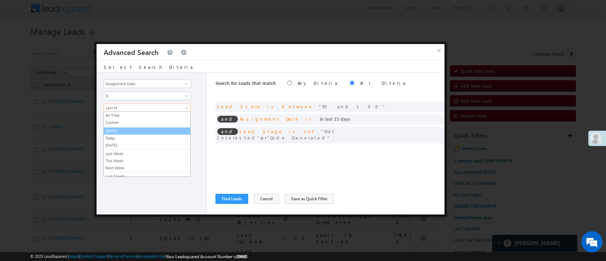
click at [161, 128] on link "[DATE]" at bounding box center [147, 131] width 87 height 6
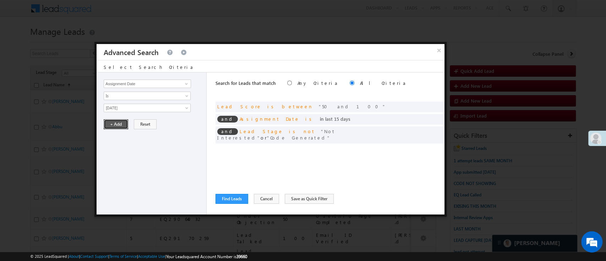
click at [119, 121] on button "+ Add" at bounding box center [116, 124] width 24 height 10
click at [436, 105] on span at bounding box center [436, 105] width 5 height 5
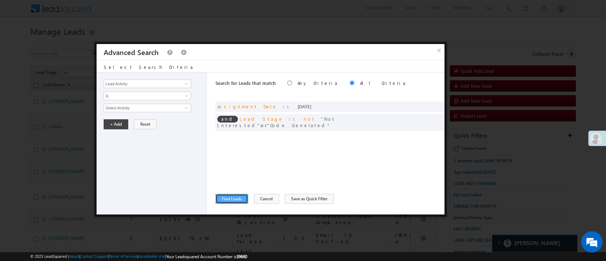
click at [244, 195] on button "Find Leads" at bounding box center [231, 199] width 33 height 10
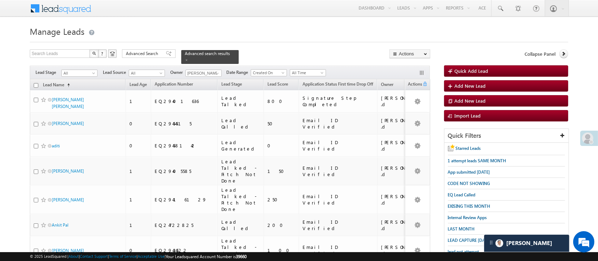
click at [38, 83] on input "checkbox" at bounding box center [36, 85] width 5 height 5
checkbox input "true"
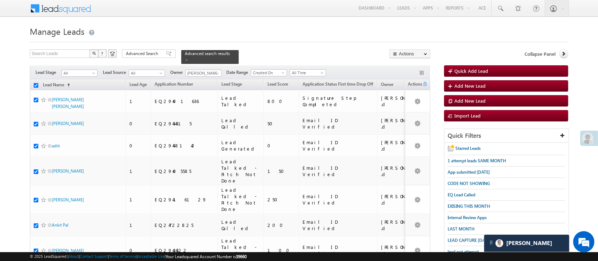
checkbox input "true"
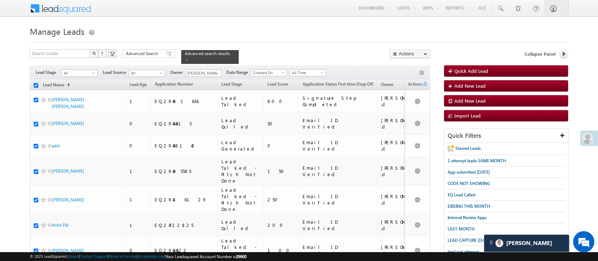
checkbox input "true"
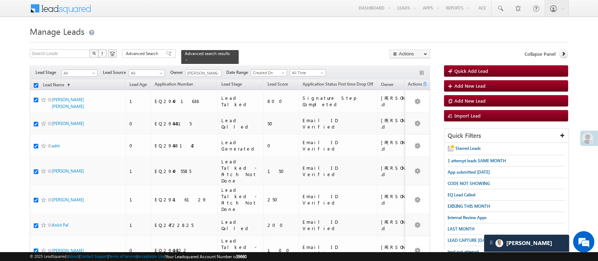
checkbox input "true"
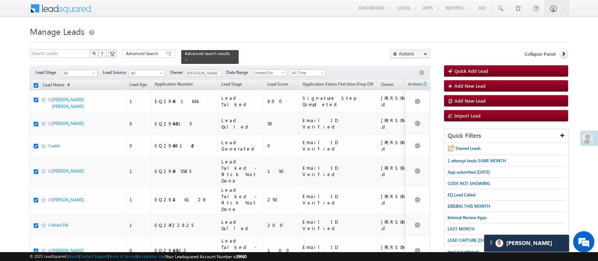
checkbox input "true"
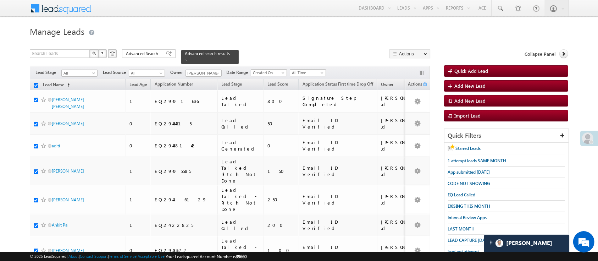
checkbox input "true"
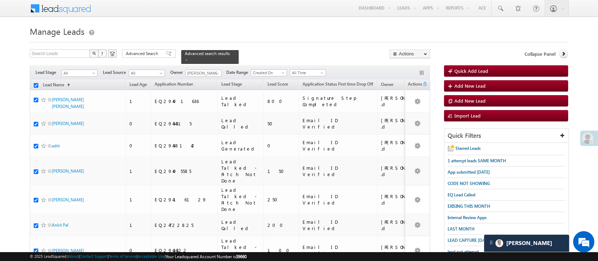
checkbox input "true"
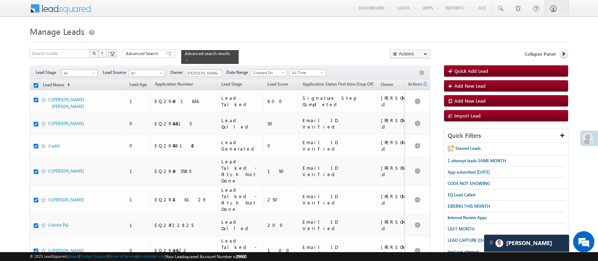
checkbox input "true"
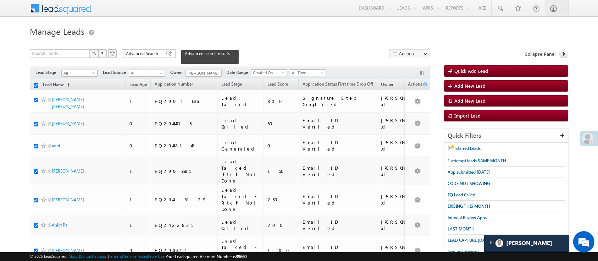
checkbox input "true"
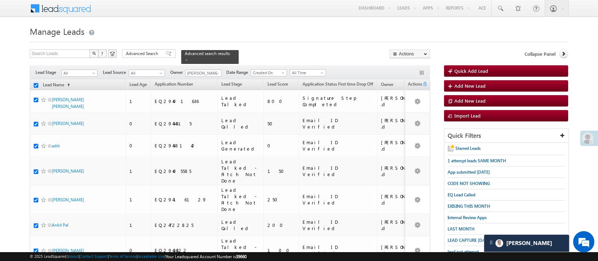
checkbox input "true"
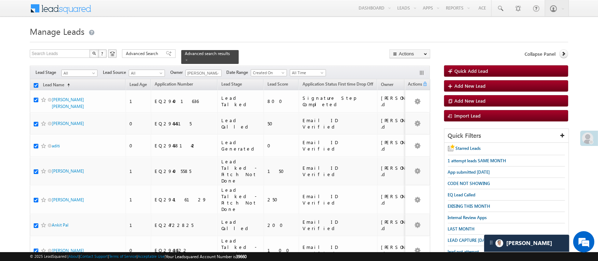
checkbox input "true"
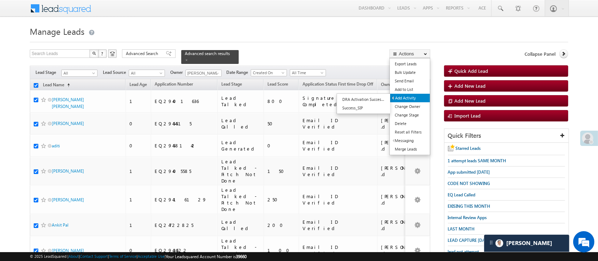
click at [412, 95] on link "Add Activity" at bounding box center [410, 98] width 40 height 9
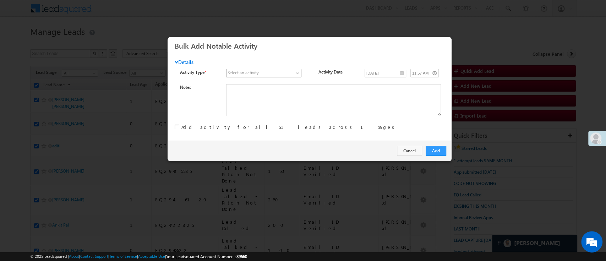
click at [295, 73] on span at bounding box center [298, 75] width 6 height 6
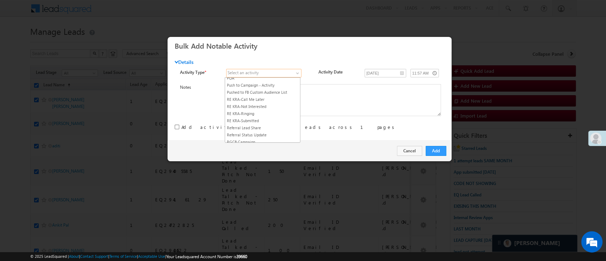
scroll to position [909, 0]
click at [276, 98] on link "RYNG - Manual lead assignment" at bounding box center [262, 94] width 75 height 6
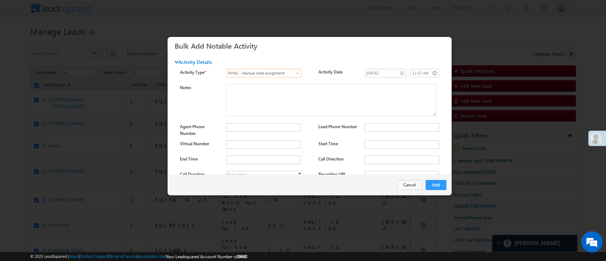
scroll to position [94, 0]
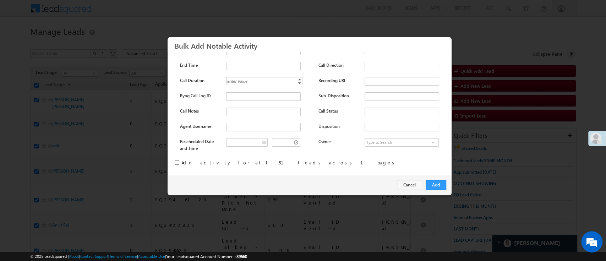
click at [175, 160] on input "checkbox" at bounding box center [177, 162] width 5 height 5
checkbox input "true"
click at [430, 182] on button "Add" at bounding box center [435, 185] width 21 height 10
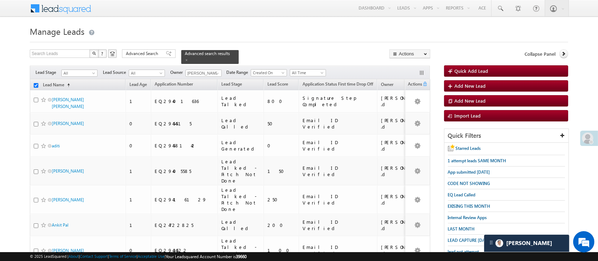
checkbox input "false"
click at [153, 51] on span "Advanced Search" at bounding box center [143, 53] width 34 height 6
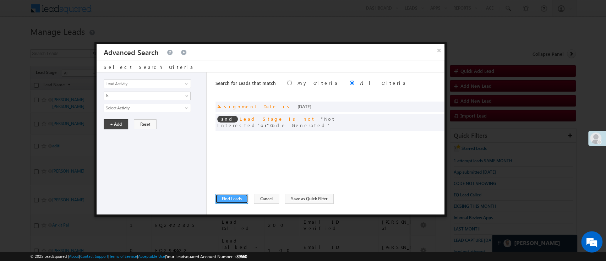
click at [226, 194] on button "Find Leads" at bounding box center [231, 199] width 33 height 10
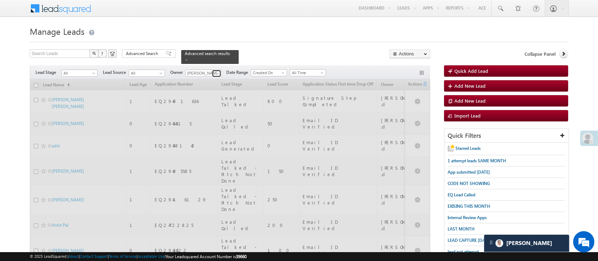
click at [218, 71] on span at bounding box center [218, 74] width 6 height 6
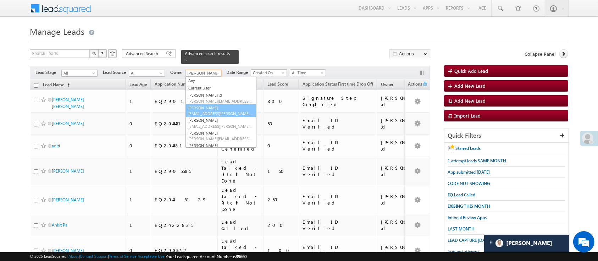
click at [217, 111] on span "Anuj.Rajak@angelbroking.com" at bounding box center [220, 113] width 64 height 5
type input "Anuj Rajak"
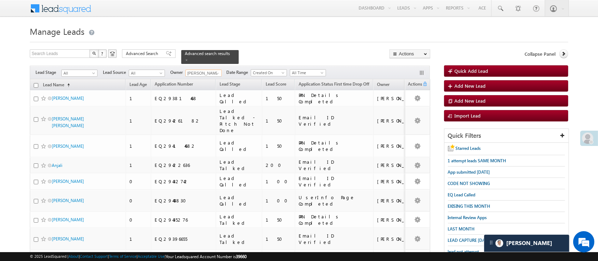
click at [36, 83] on input "checkbox" at bounding box center [36, 85] width 5 height 5
checkbox input "true"
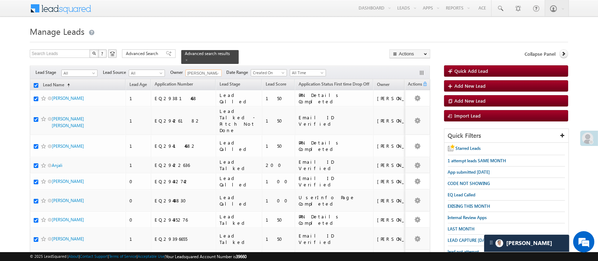
checkbox input "true"
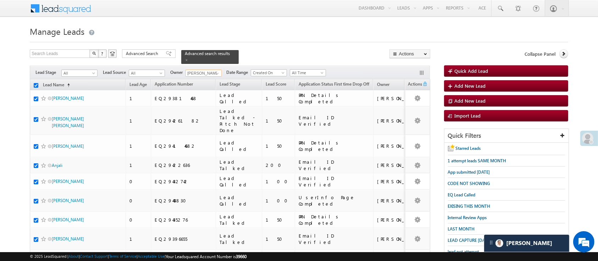
checkbox input "true"
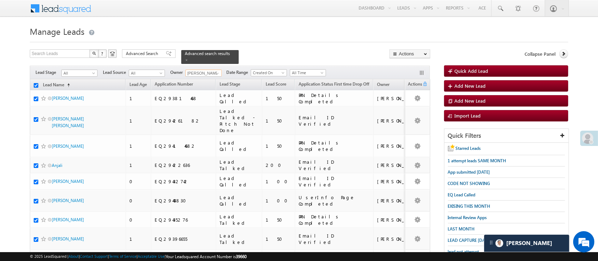
checkbox input "true"
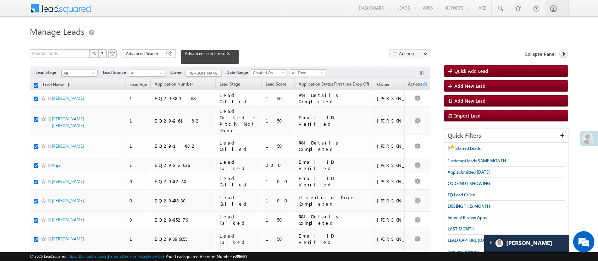
checkbox input "true"
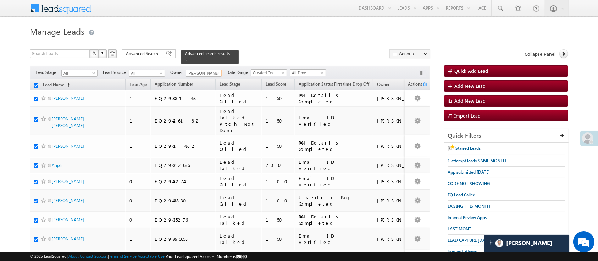
checkbox input "true"
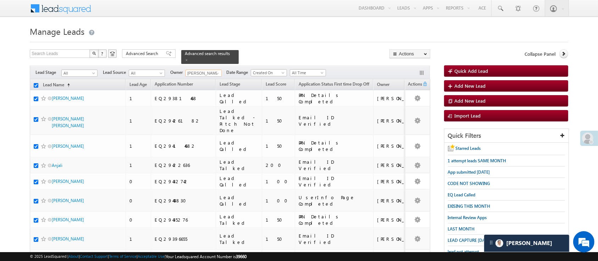
checkbox input "true"
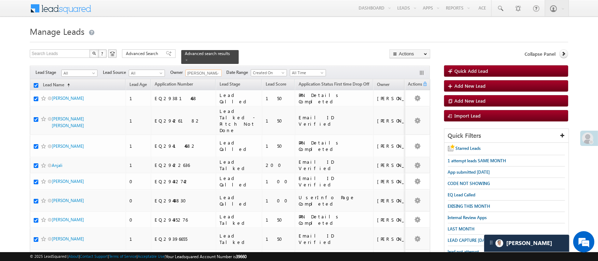
checkbox input "true"
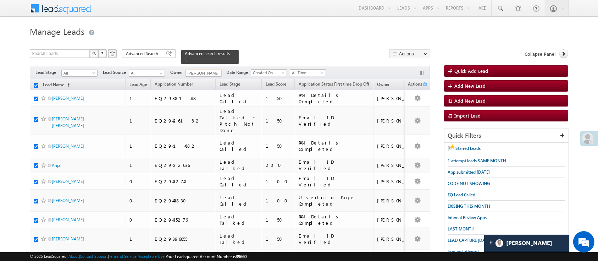
checkbox input "true"
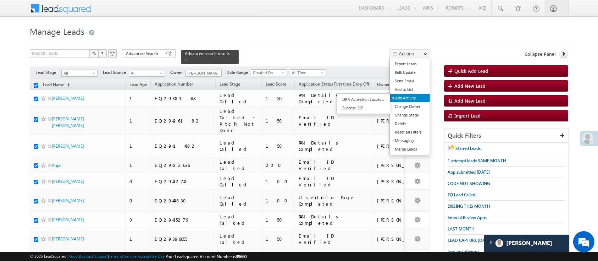
click at [415, 98] on link "Add Activity" at bounding box center [410, 98] width 40 height 9
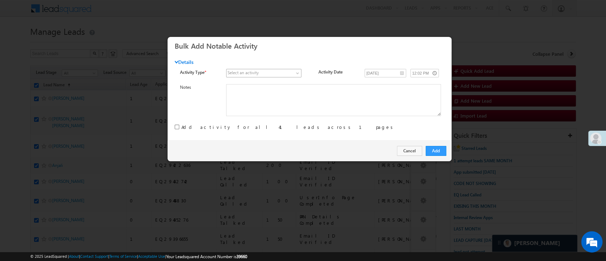
click at [284, 72] on span at bounding box center [259, 73] width 67 height 6
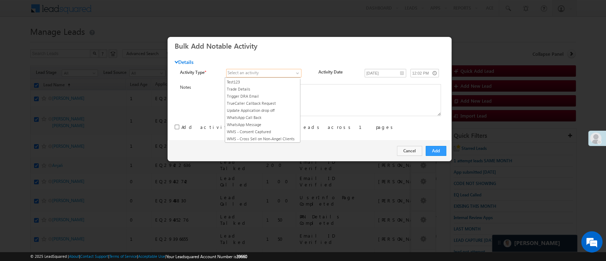
click at [295, 73] on span at bounding box center [298, 75] width 6 height 6
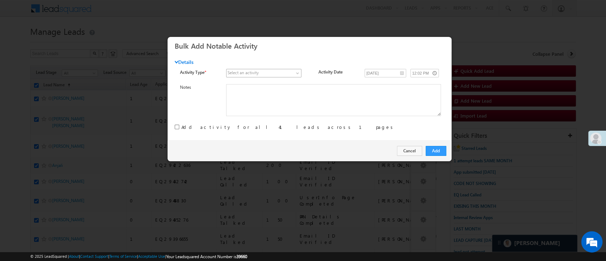
scroll to position [0, 0]
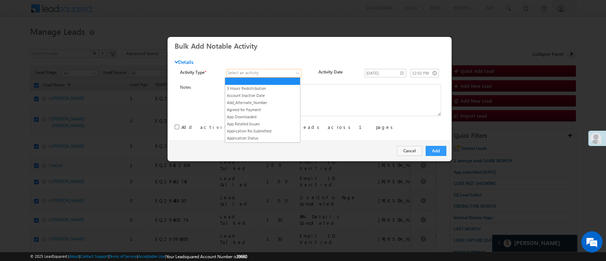
click at [295, 73] on span at bounding box center [298, 75] width 6 height 6
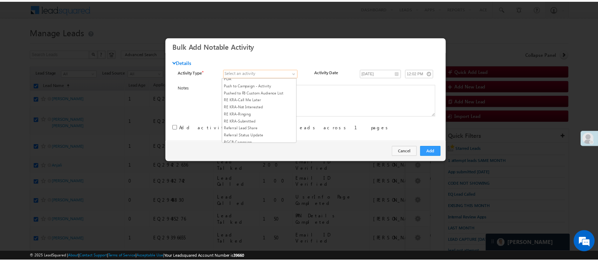
scroll to position [909, 0]
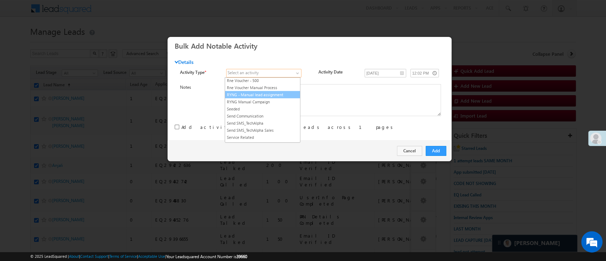
click at [262, 98] on link "RYNG - Manual lead assignment" at bounding box center [262, 94] width 75 height 6
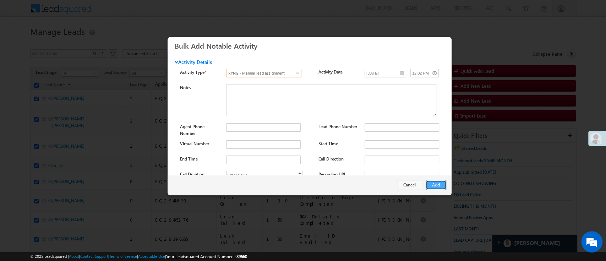
click at [435, 186] on button "Add" at bounding box center [435, 185] width 21 height 10
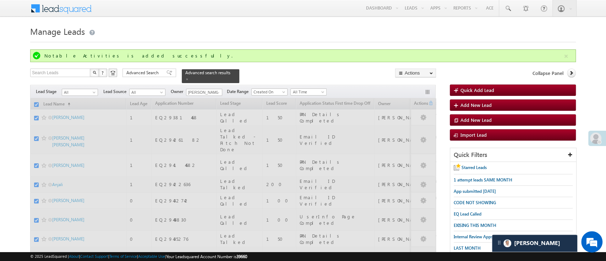
checkbox input "false"
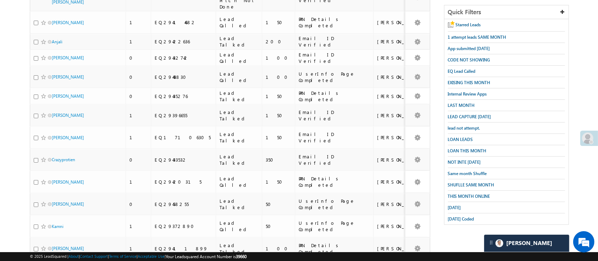
scroll to position [0, 0]
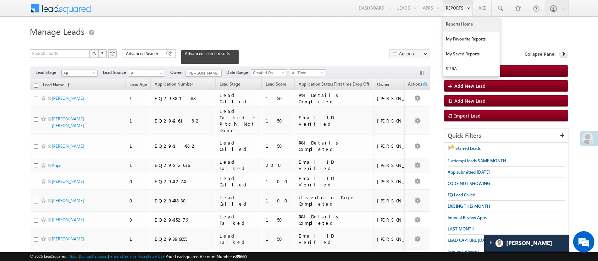
click at [461, 20] on link "Reports Home" at bounding box center [471, 24] width 57 height 15
